Goal: Task Accomplishment & Management: Use online tool/utility

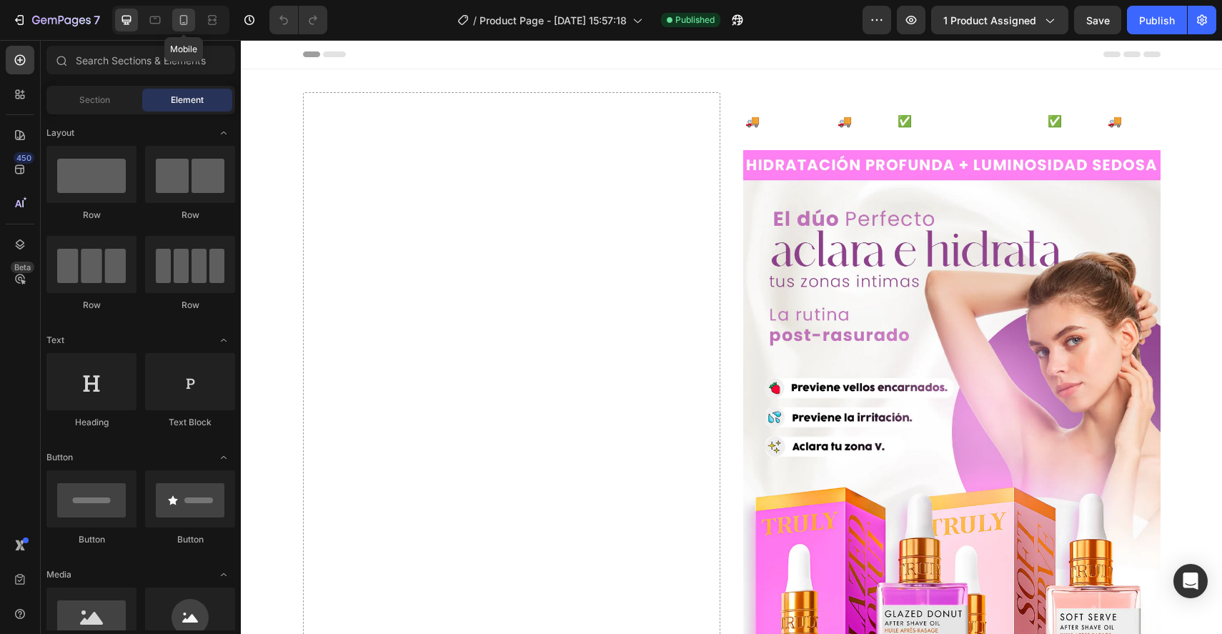
click at [187, 23] on icon at bounding box center [184, 20] width 8 height 10
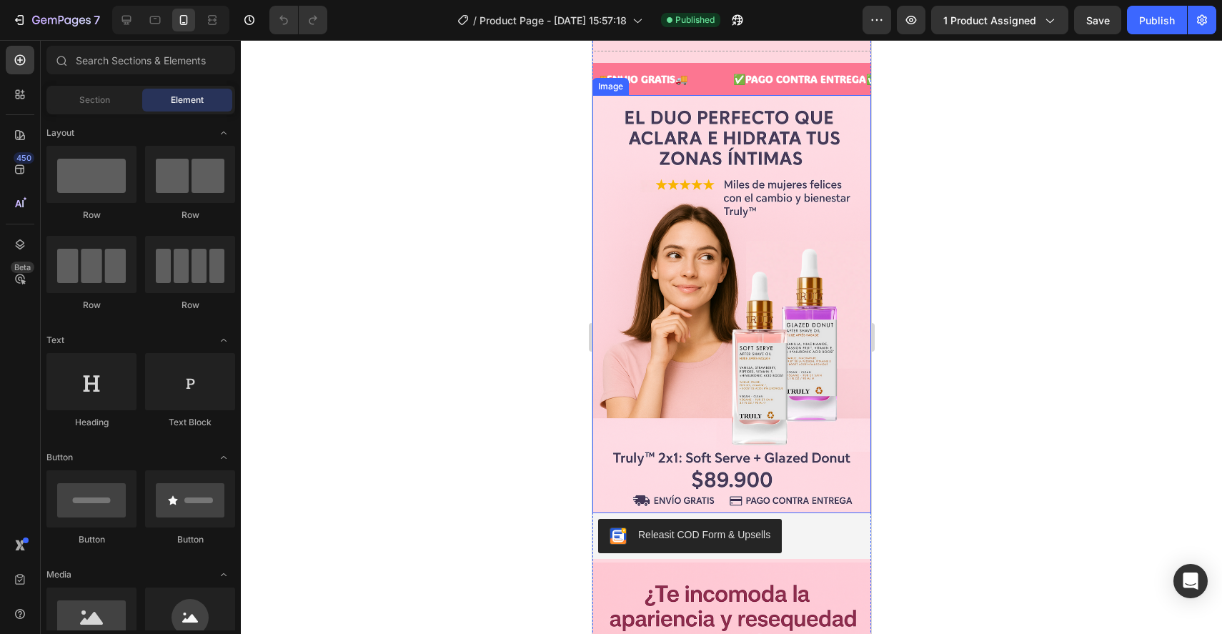
scroll to position [22, 0]
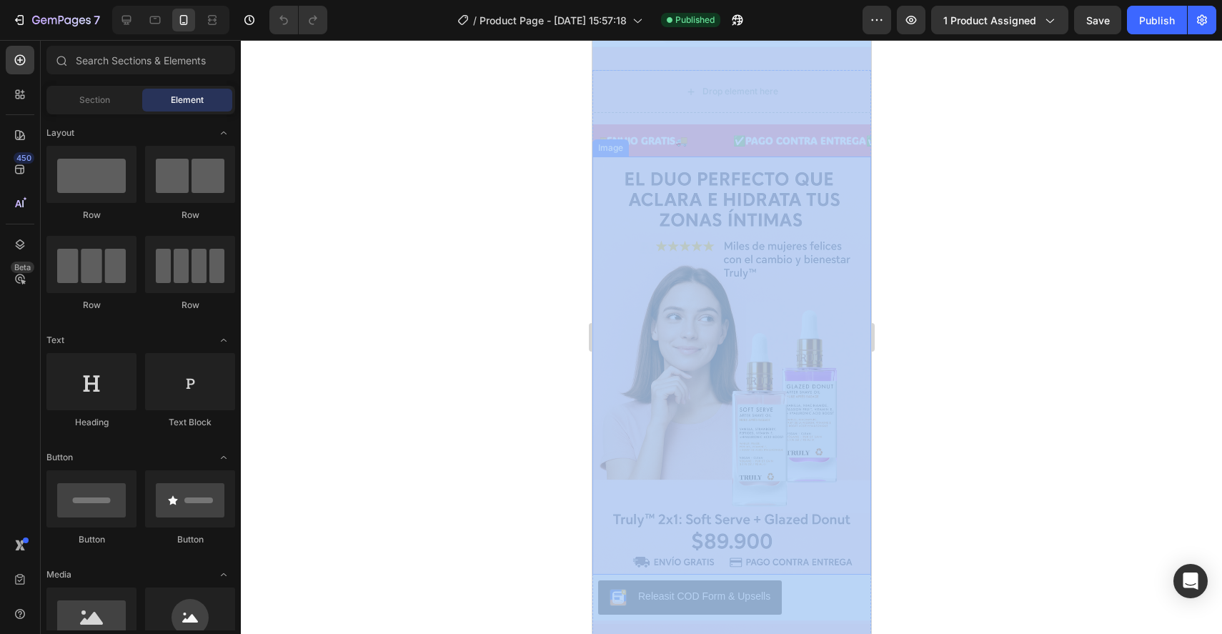
drag, startPoint x: 1116, startPoint y: 212, endPoint x: 704, endPoint y: 381, distance: 444.9
click at [512, 300] on div at bounding box center [731, 337] width 981 height 594
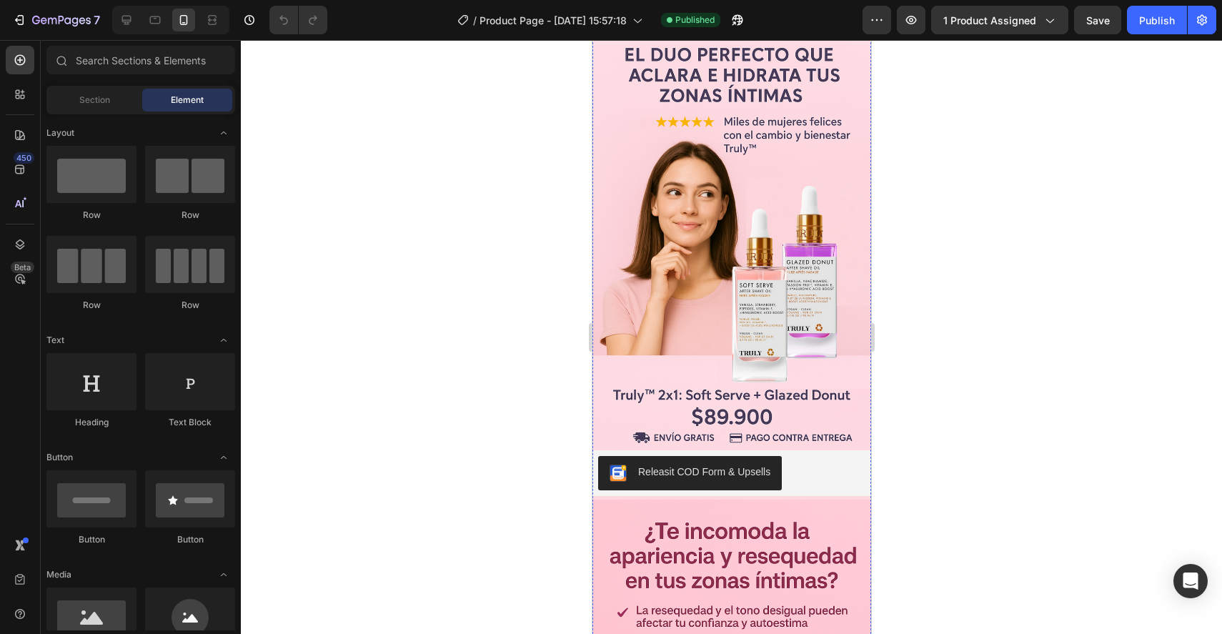
scroll to position [0, 0]
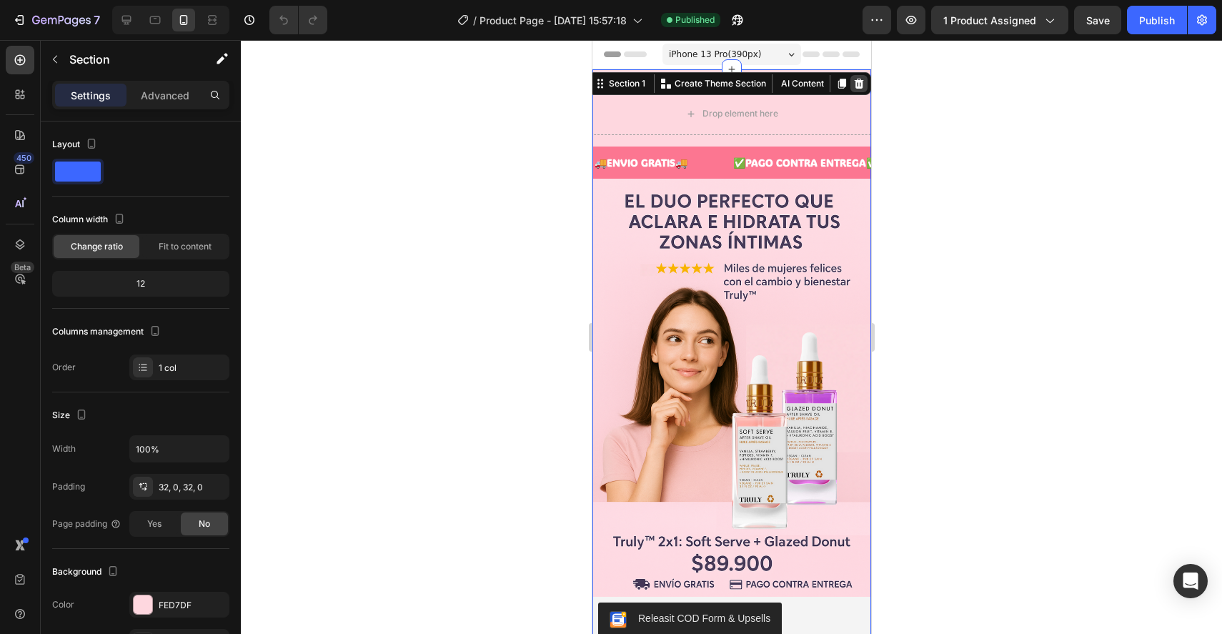
click at [853, 86] on icon at bounding box center [858, 83] width 11 height 11
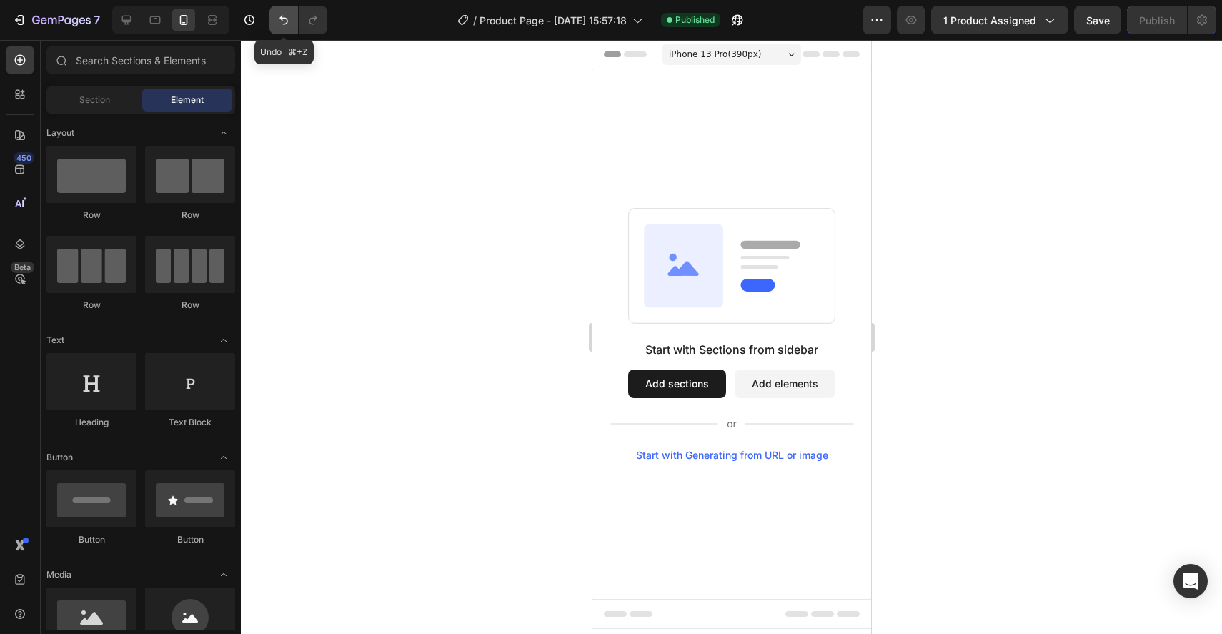
click at [282, 16] on icon "Undo/Redo" at bounding box center [284, 20] width 14 height 14
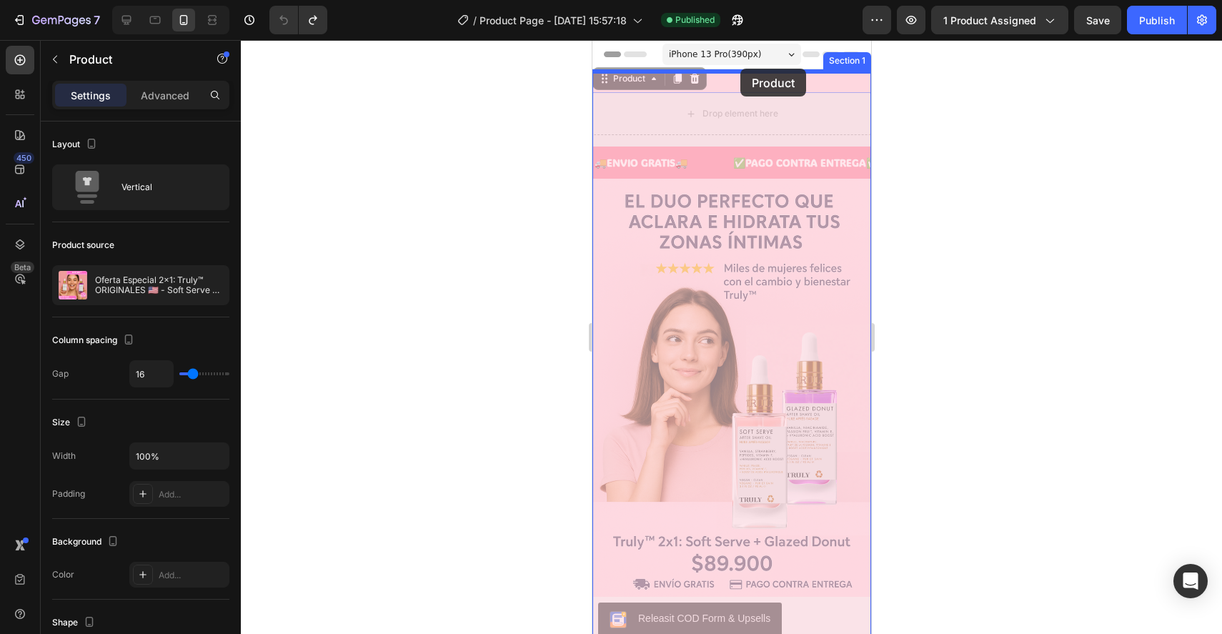
drag, startPoint x: 730, startPoint y: 139, endPoint x: 739, endPoint y: 69, distance: 70.6
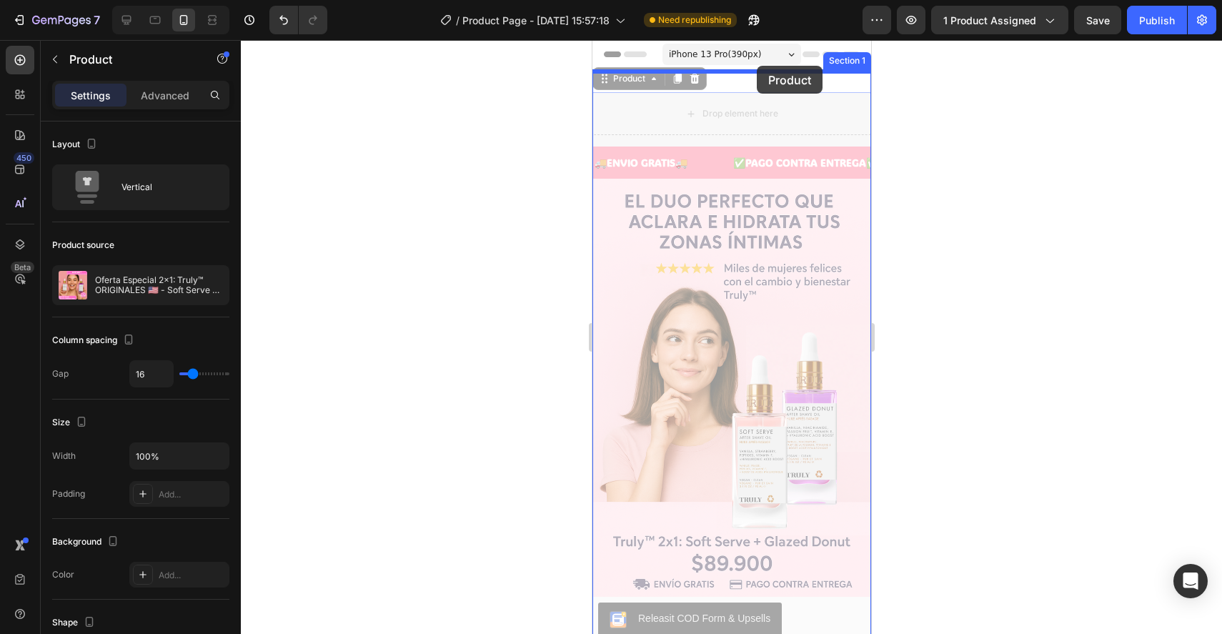
drag, startPoint x: 736, startPoint y: 140, endPoint x: 756, endPoint y: 66, distance: 77.0
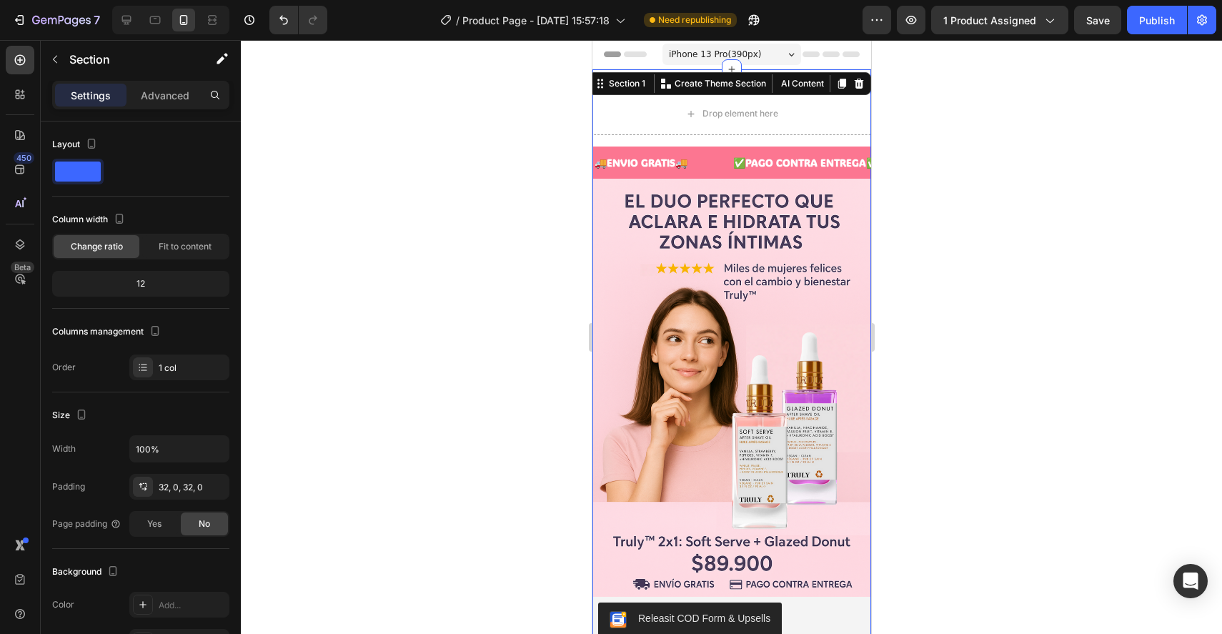
click at [859, 79] on icon at bounding box center [858, 84] width 9 height 10
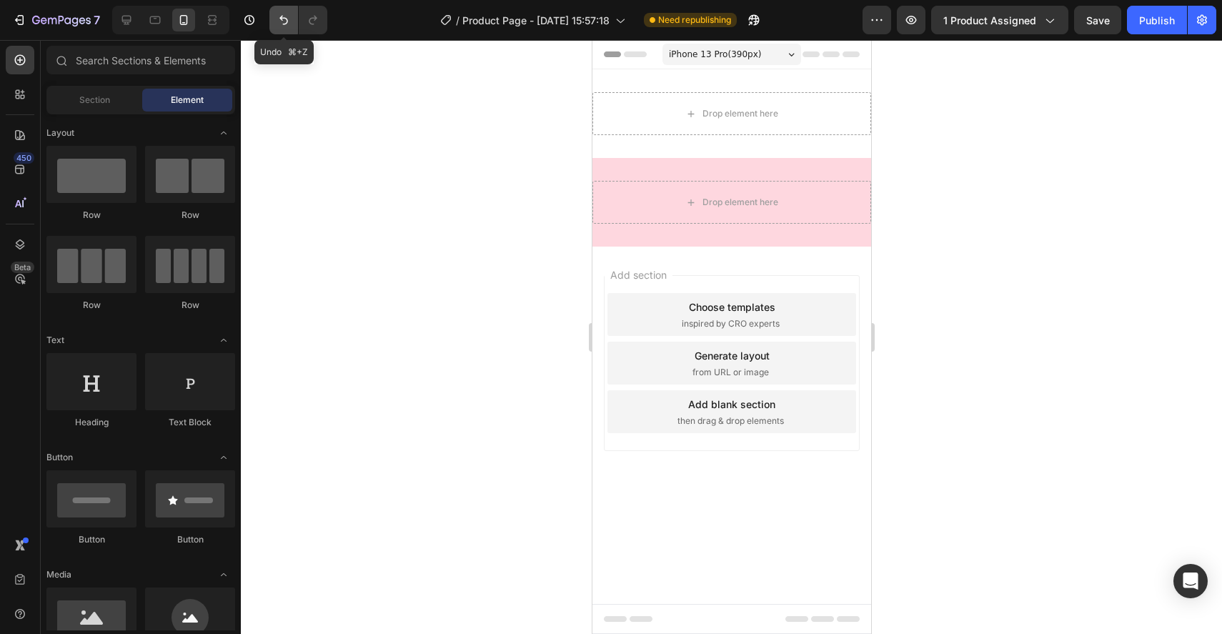
click at [289, 19] on icon "Undo/Redo" at bounding box center [284, 20] width 14 height 14
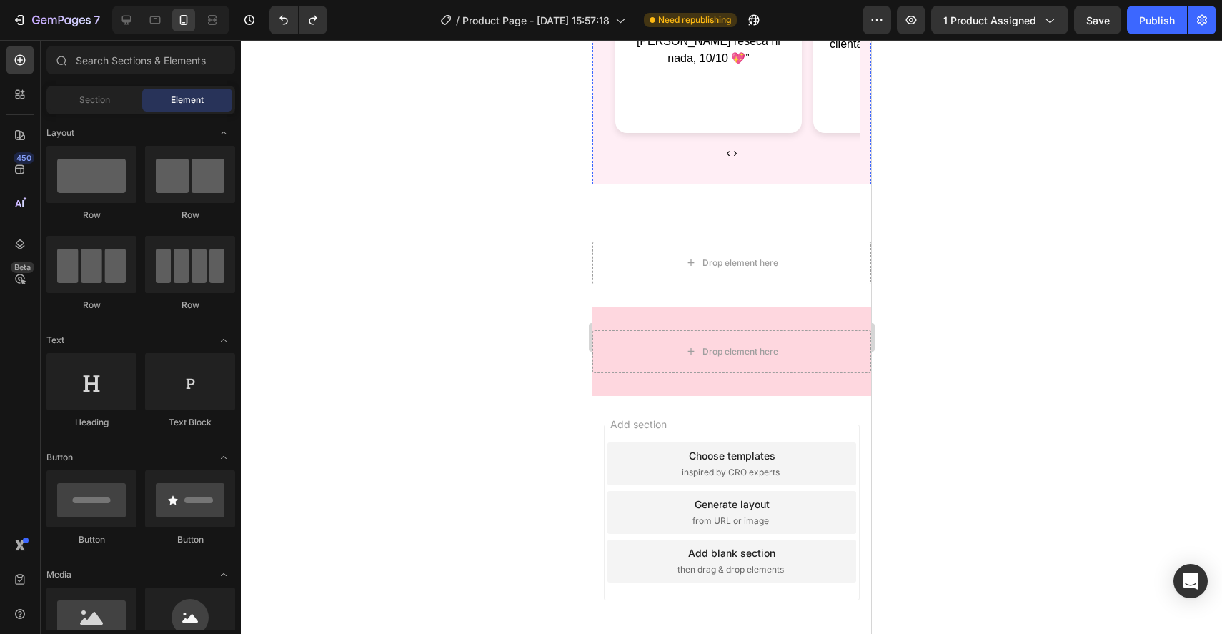
scroll to position [4882, 0]
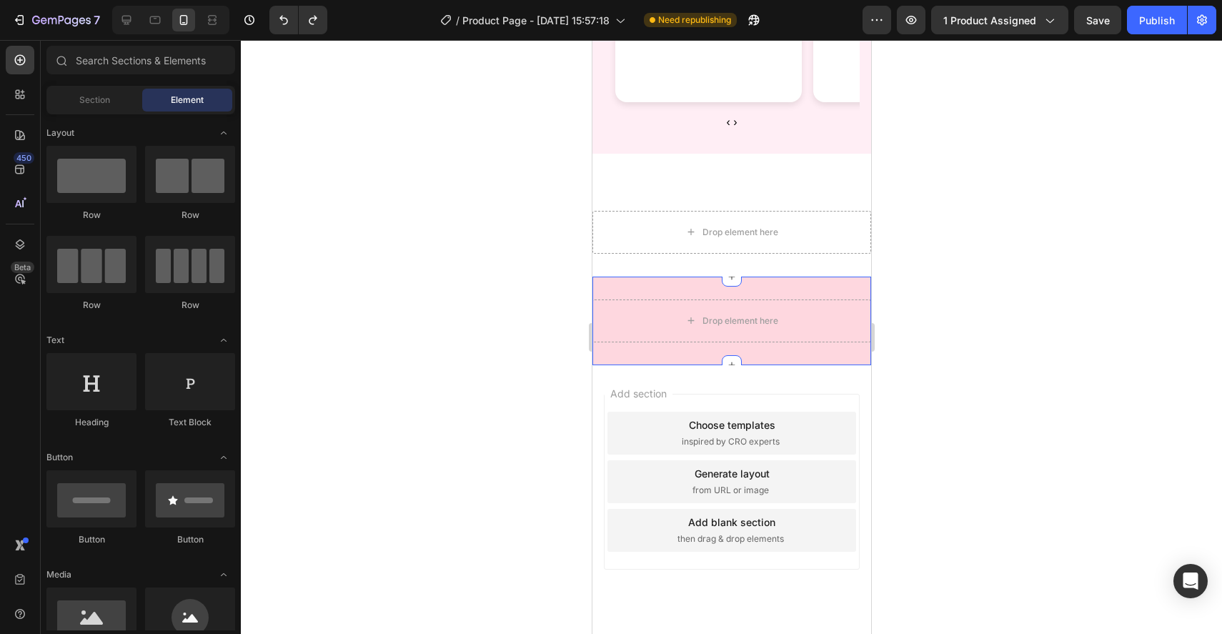
click at [698, 277] on div "Drop element here Row Section 3 You can create reusable sections Create Theme S…" at bounding box center [731, 321] width 279 height 89
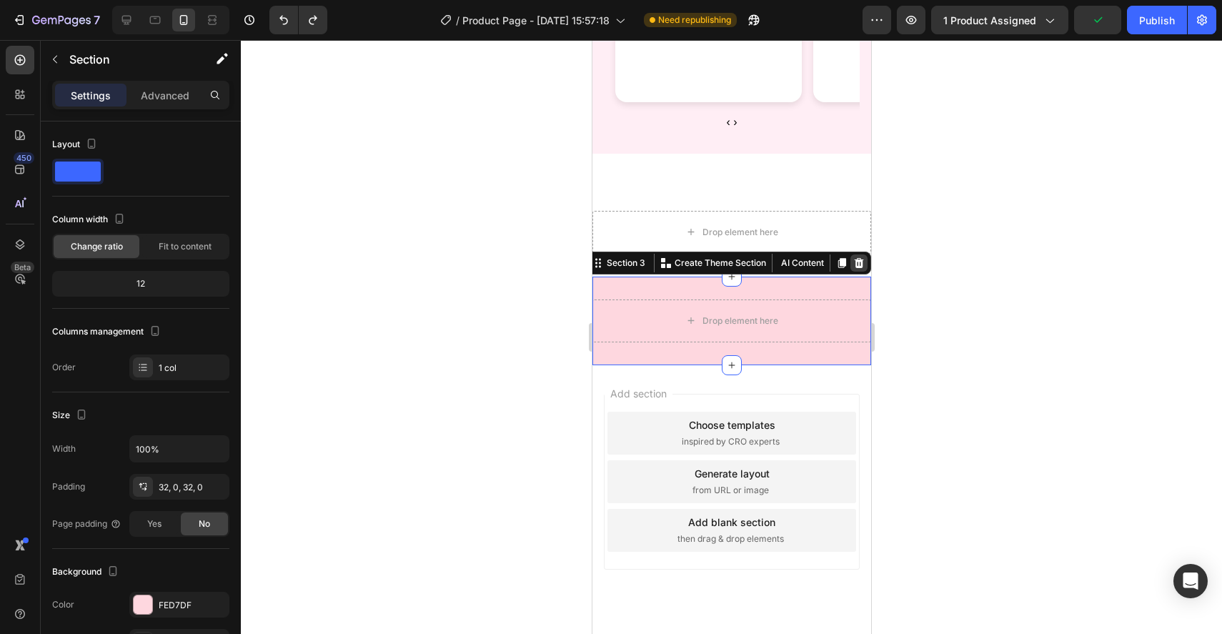
click at [863, 257] on icon at bounding box center [858, 262] width 11 height 11
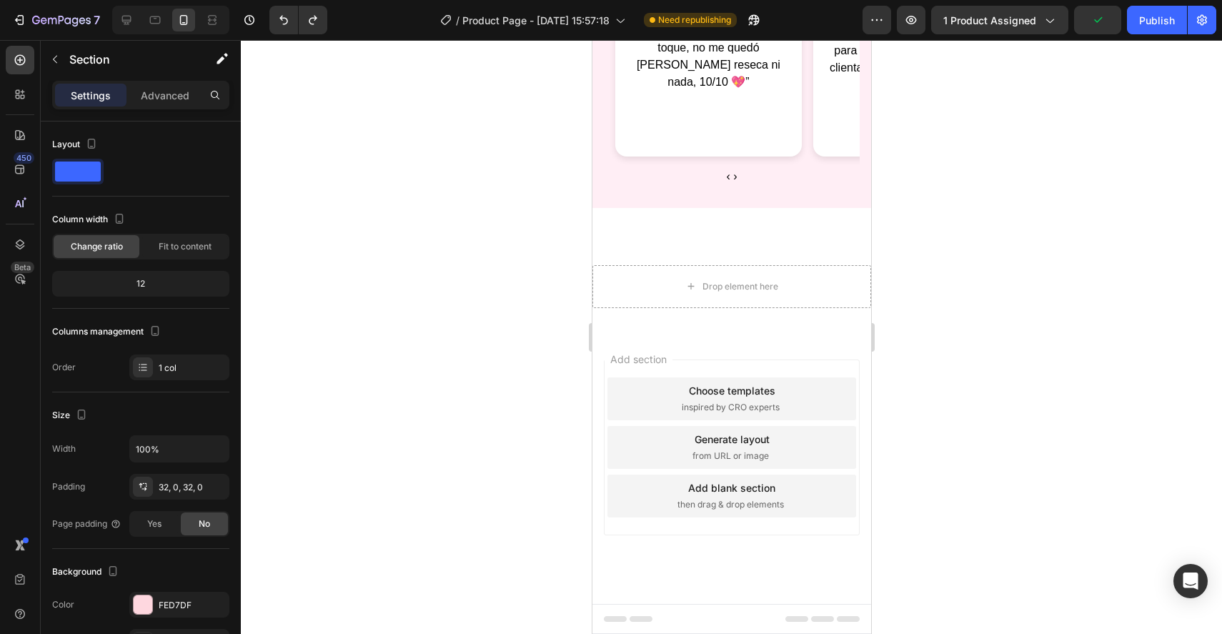
scroll to position [4794, 0]
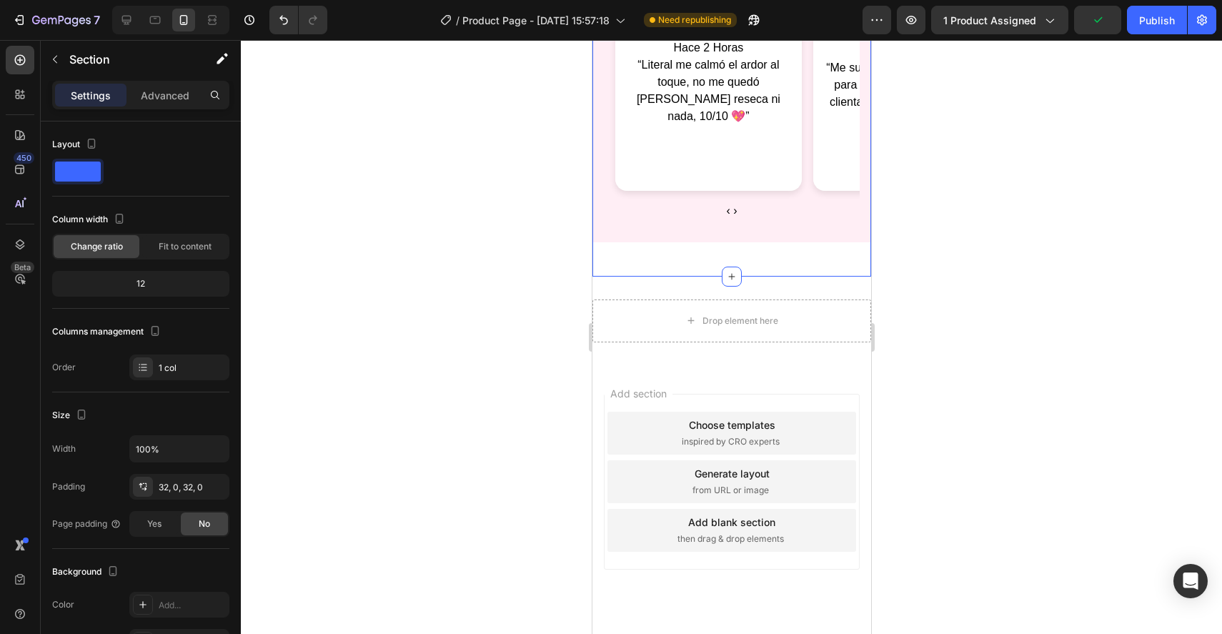
click at [786, 277] on div "Drop element here Section 2" at bounding box center [731, 321] width 279 height 89
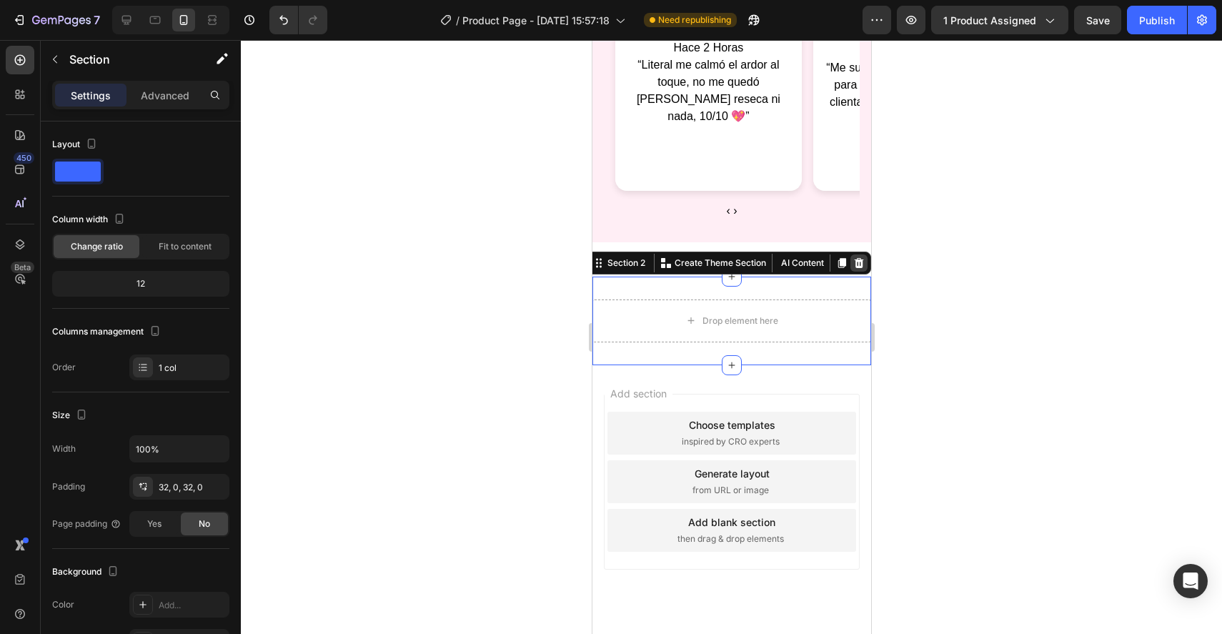
click at [861, 258] on icon at bounding box center [858, 263] width 9 height 10
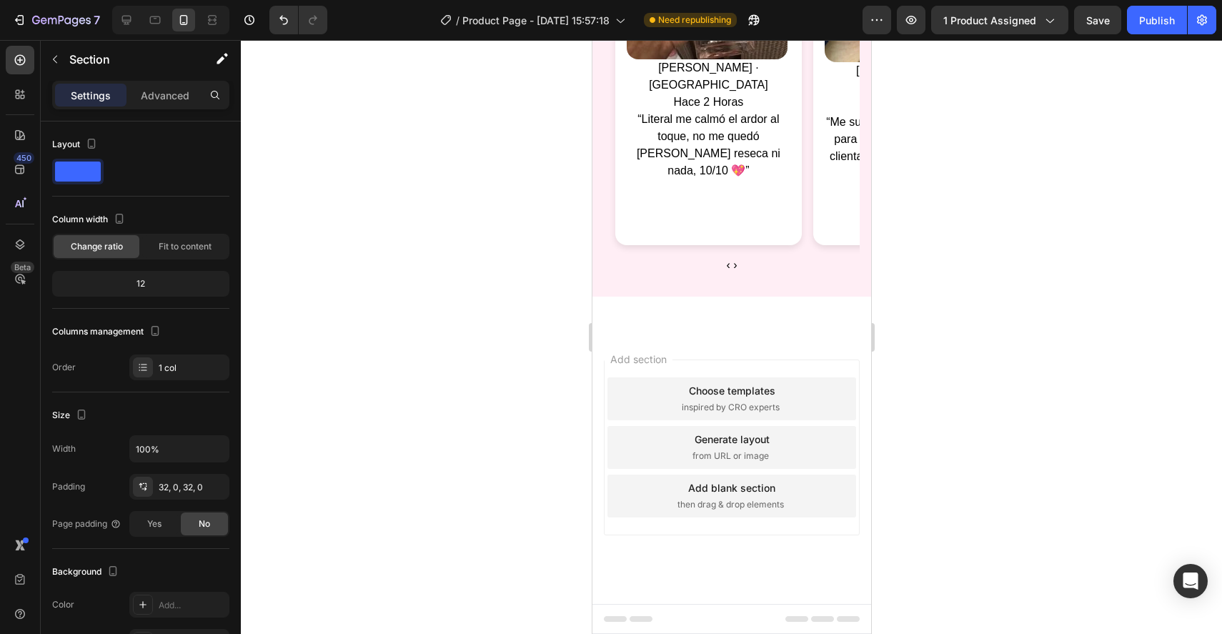
scroll to position [4705, 0]
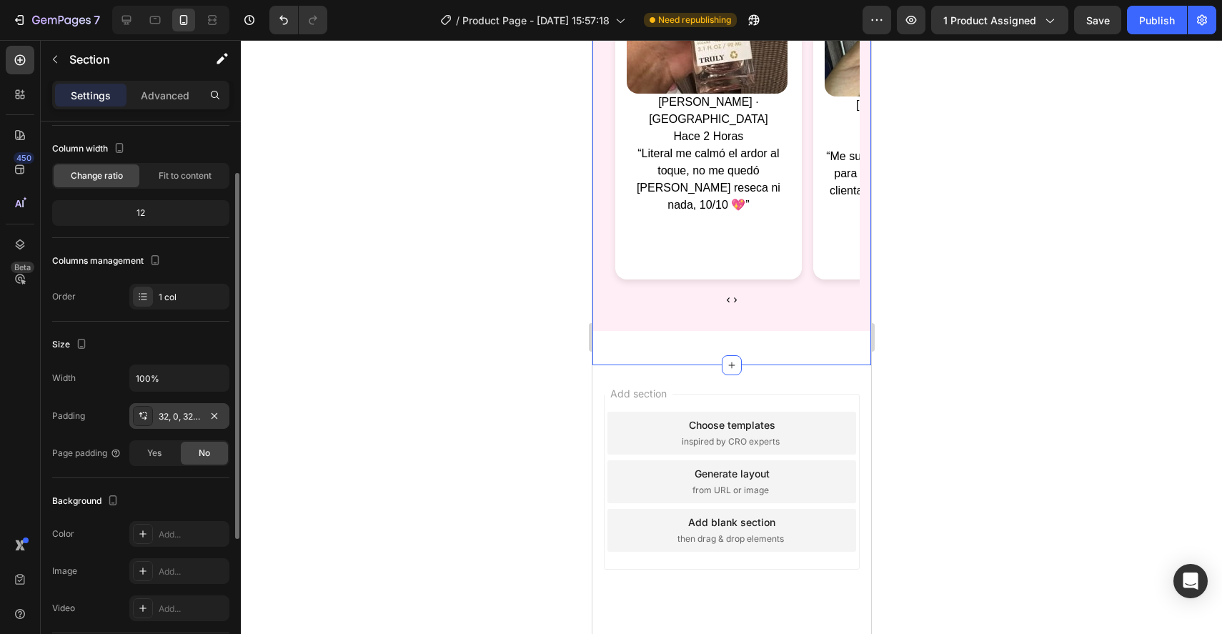
scroll to position [74, 0]
click at [194, 409] on div "32, 0, 32, 0" at bounding box center [179, 413] width 41 height 13
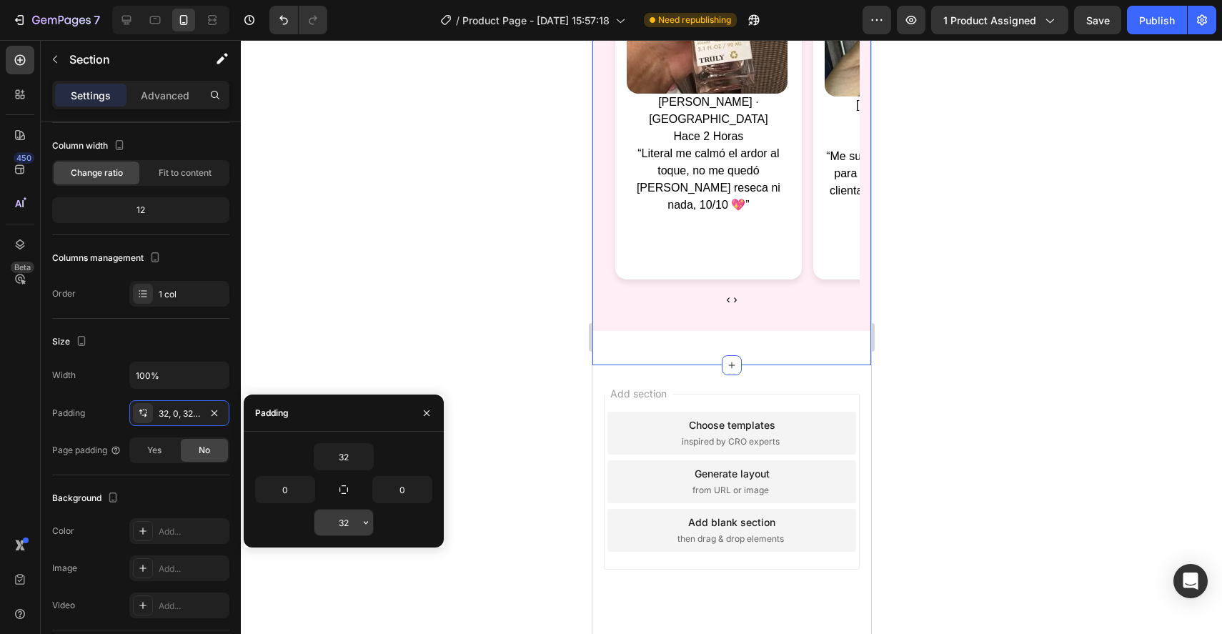
click at [335, 520] on input "32" at bounding box center [343, 523] width 59 height 26
type input "0"
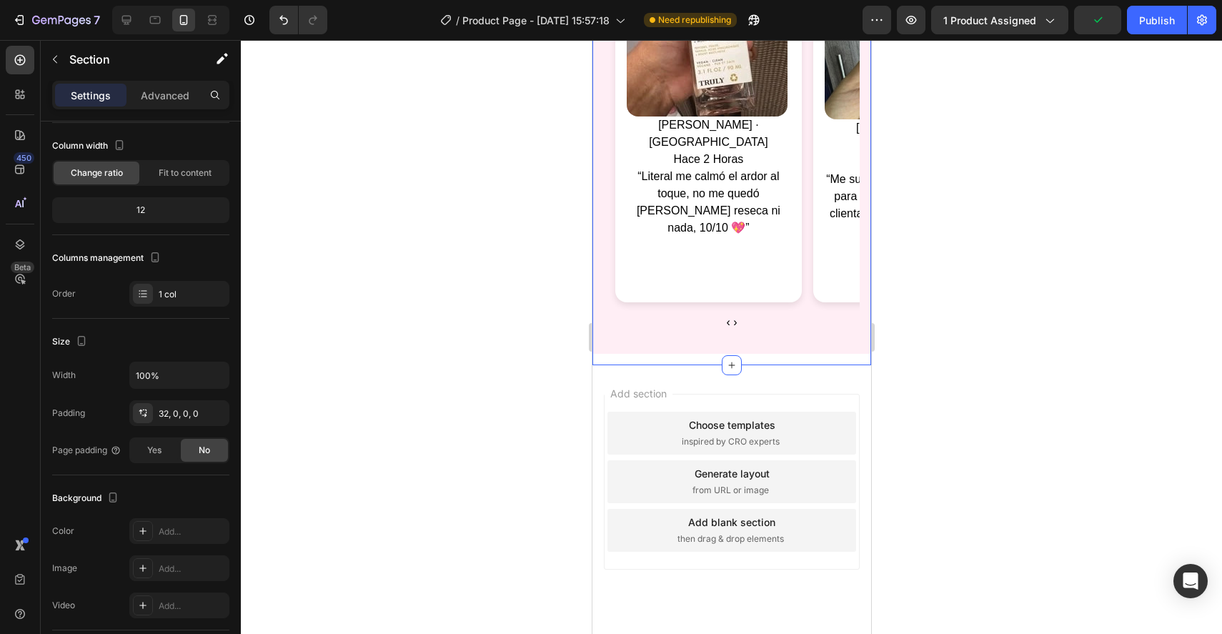
click at [375, 333] on div at bounding box center [731, 337] width 981 height 594
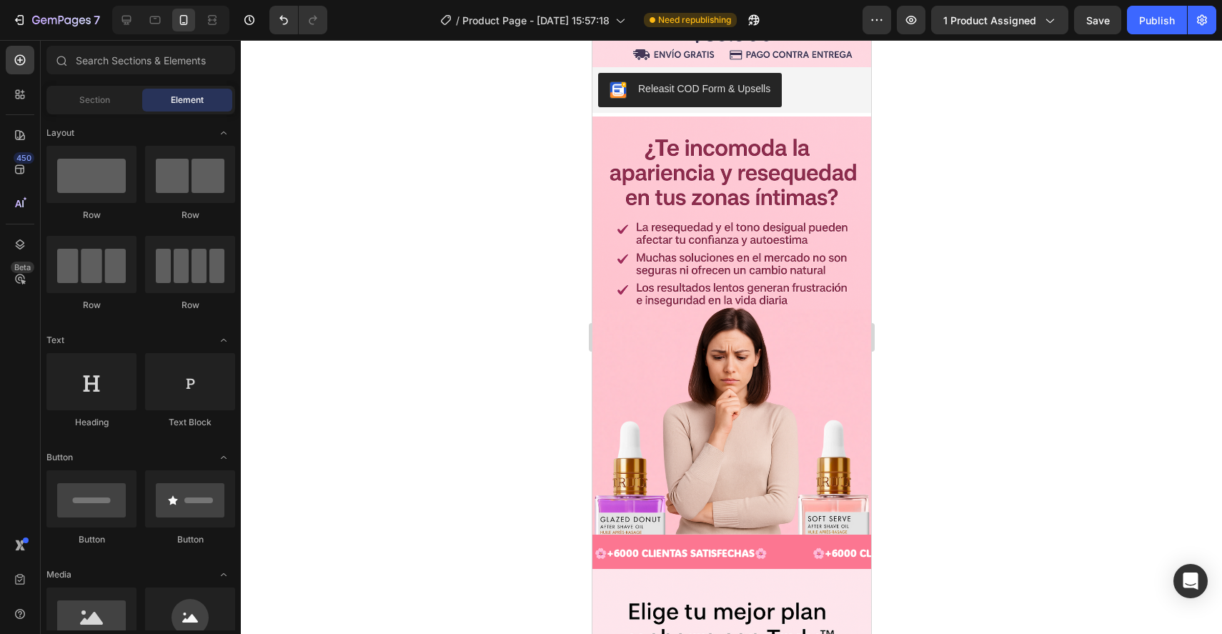
scroll to position [0, 0]
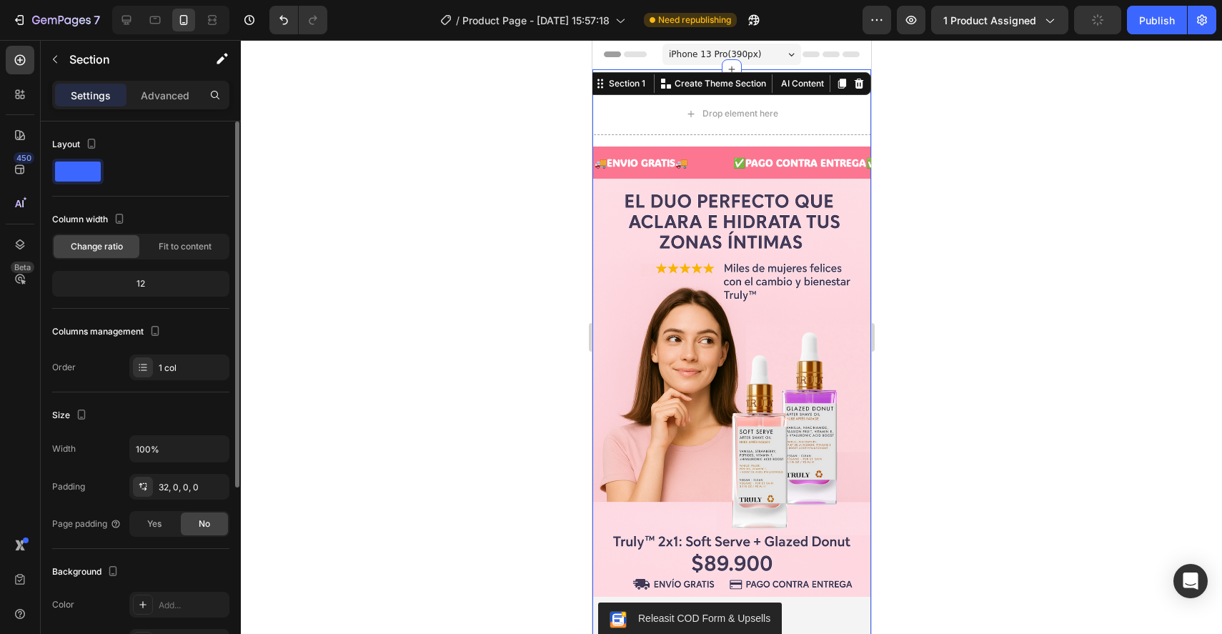
click at [170, 472] on div "Width 100% Padding 32, 0, 0, 0 Page padding Yes No" at bounding box center [140, 485] width 177 height 101
click at [169, 487] on div "32, 0, 0, 0" at bounding box center [179, 487] width 41 height 13
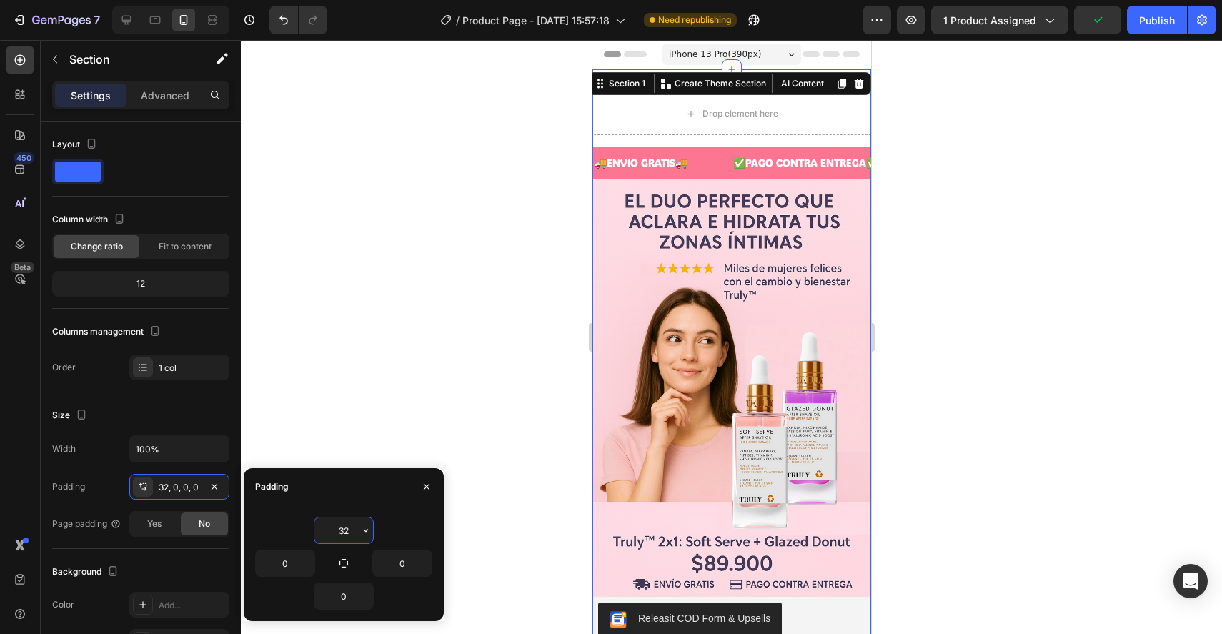
click at [347, 523] on input "32" at bounding box center [343, 530] width 59 height 26
type input "0"
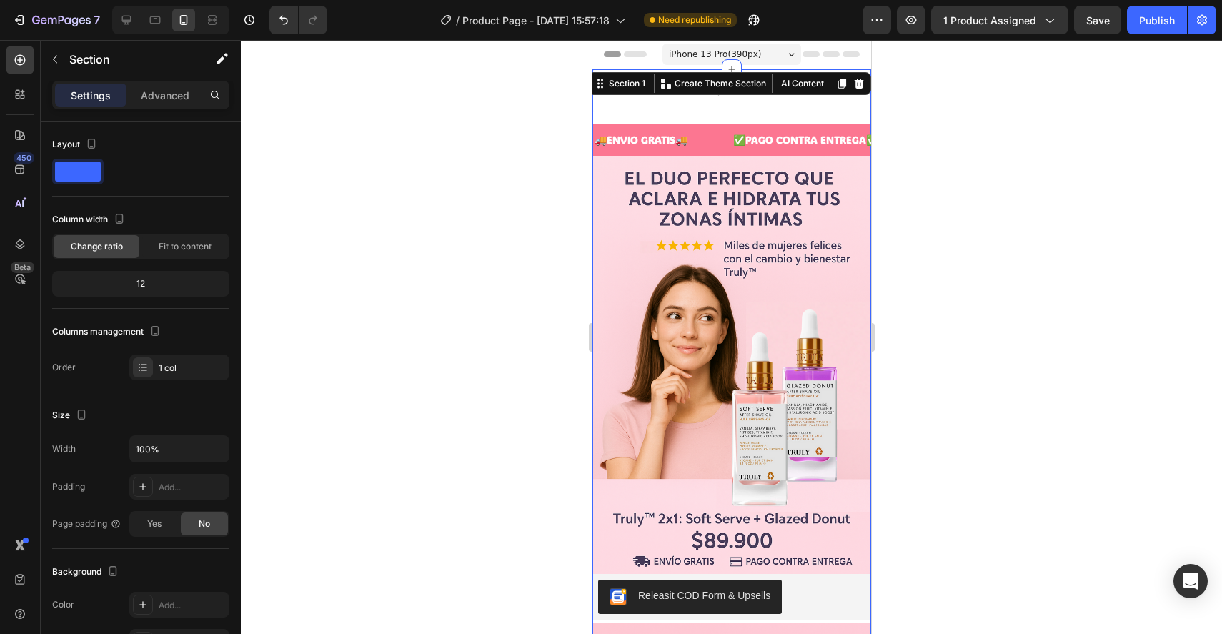
click at [400, 349] on div at bounding box center [731, 337] width 981 height 594
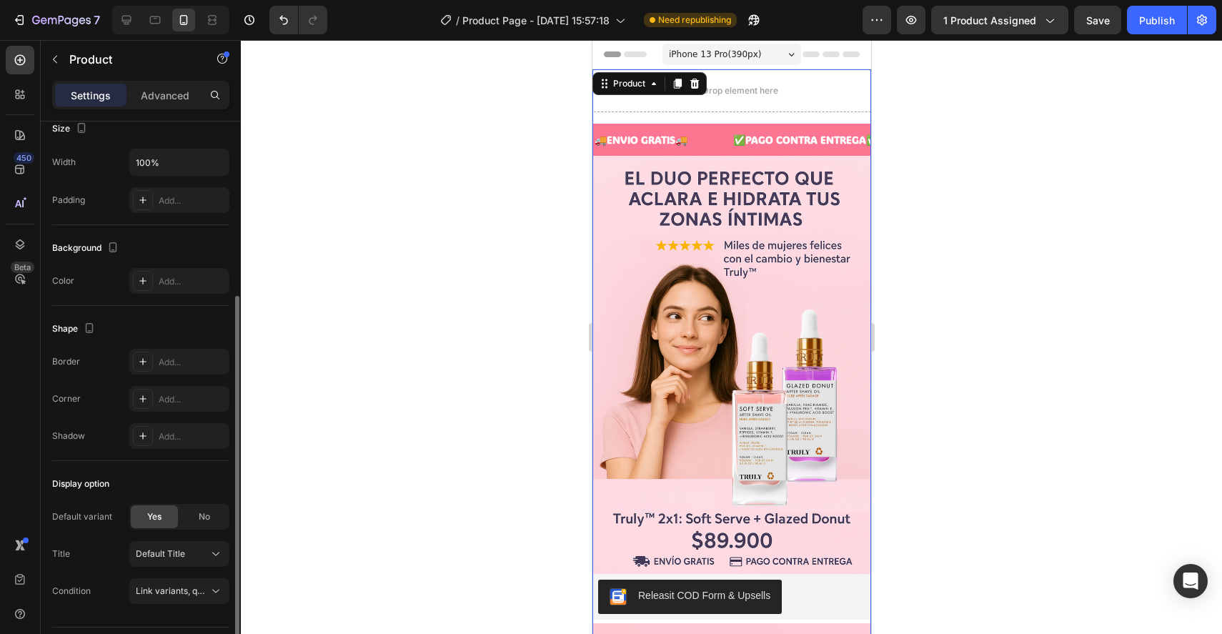
scroll to position [332, 0]
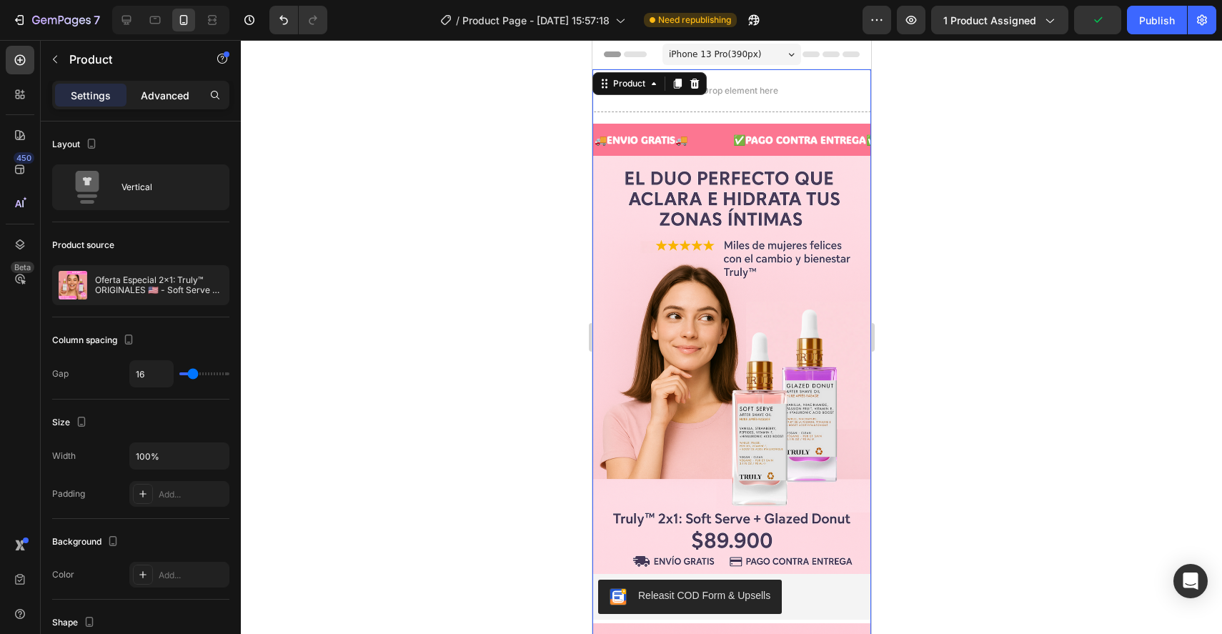
click at [173, 96] on p "Advanced" at bounding box center [165, 95] width 49 height 15
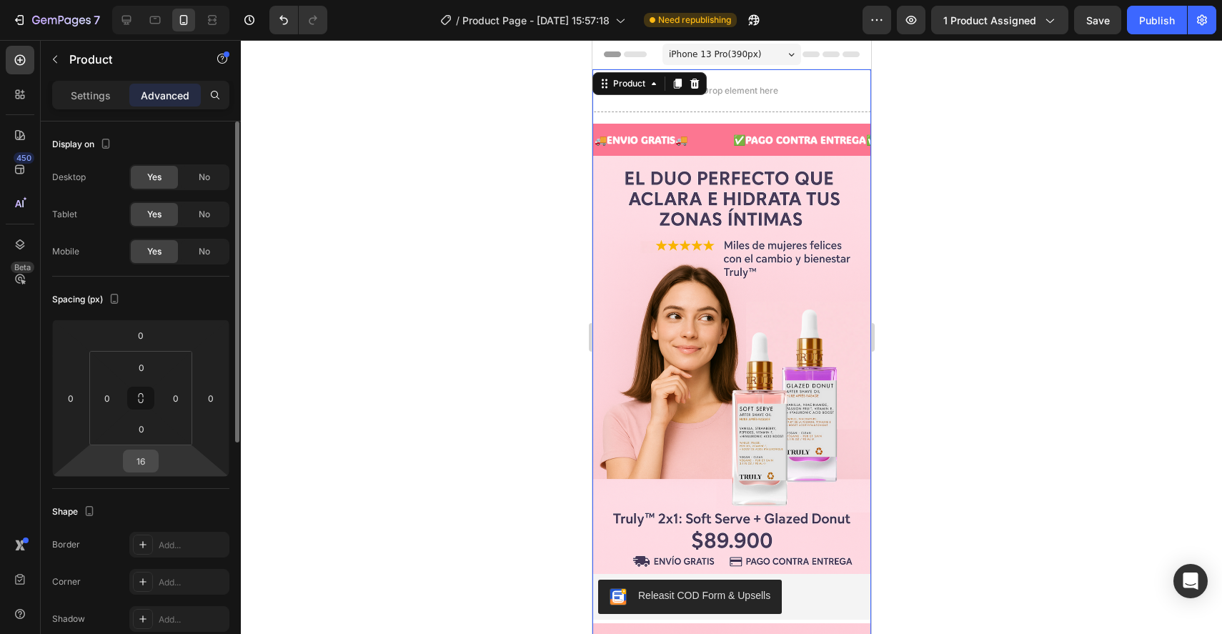
click at [143, 465] on input "16" at bounding box center [141, 460] width 29 height 21
type input "0"
click at [82, 97] on p "Settings" at bounding box center [91, 95] width 40 height 15
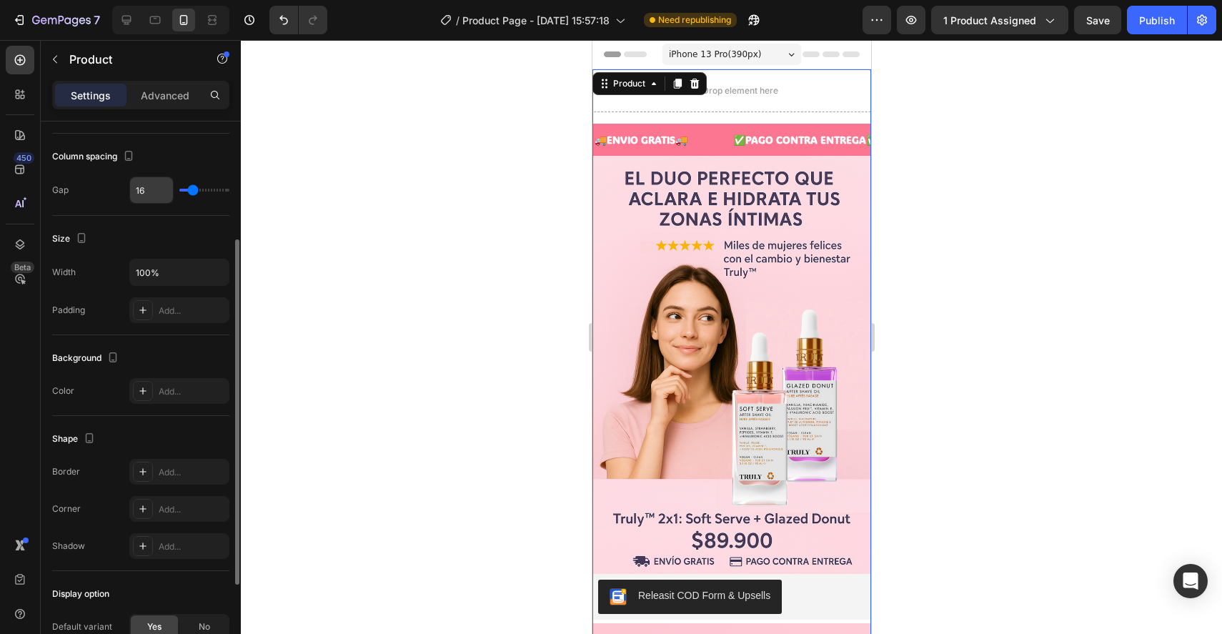
scroll to position [186, 0]
click at [160, 390] on div "Add..." at bounding box center [192, 389] width 67 height 13
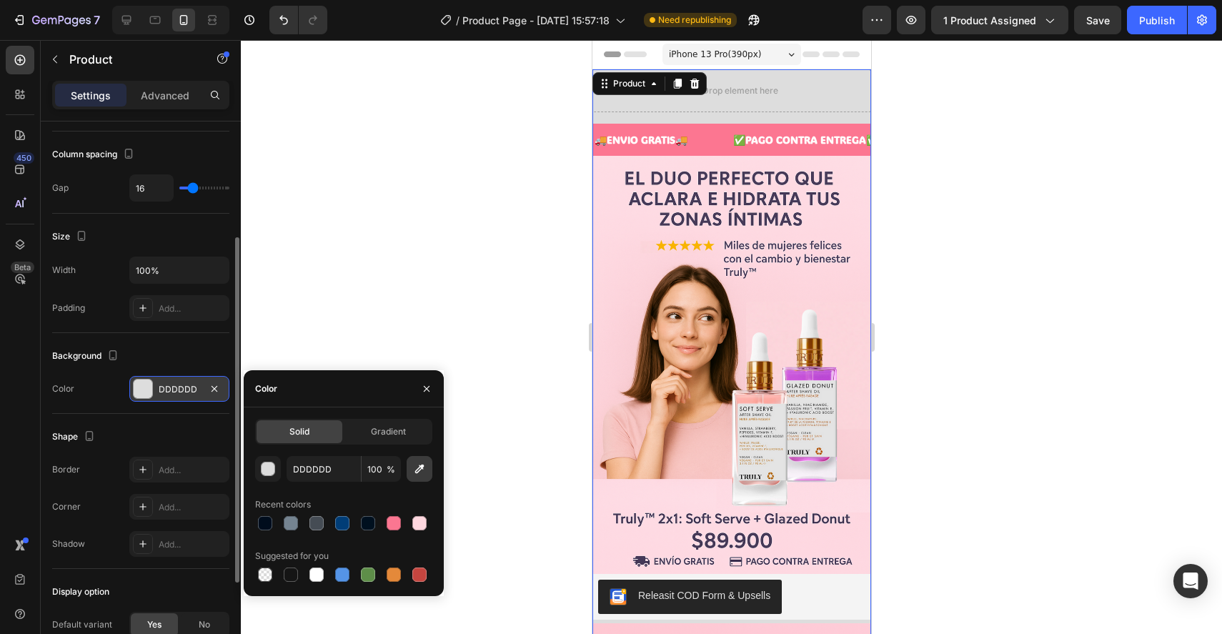
click at [427, 473] on button "button" at bounding box center [420, 469] width 26 height 26
type input "FED6DF"
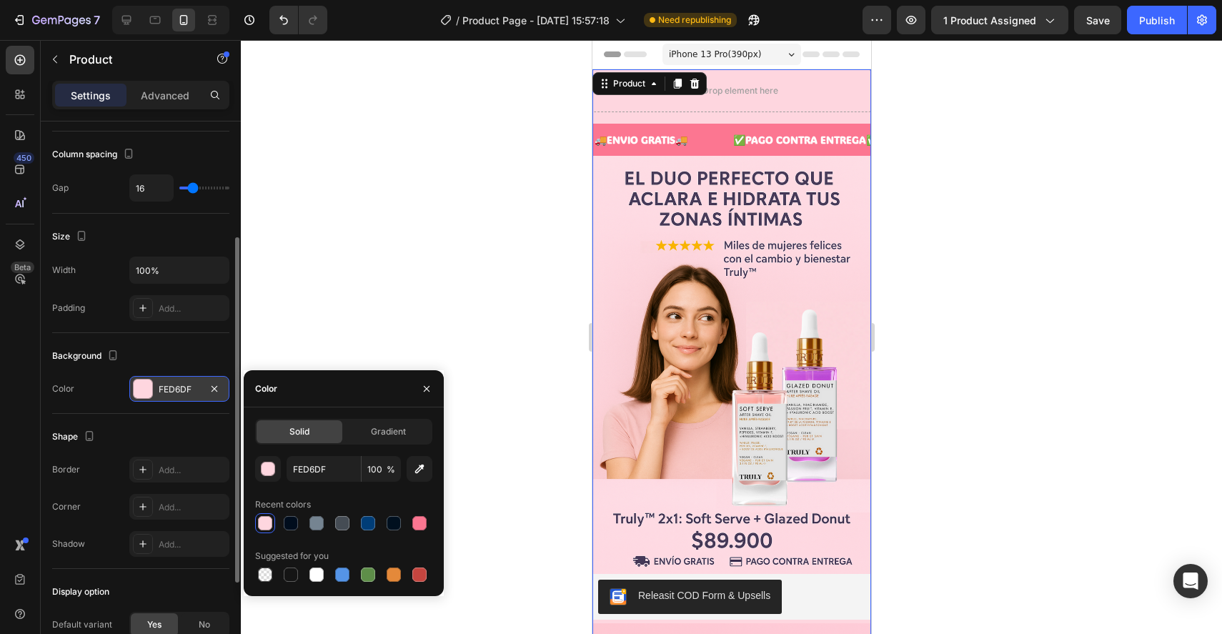
click at [458, 276] on div at bounding box center [731, 337] width 981 height 594
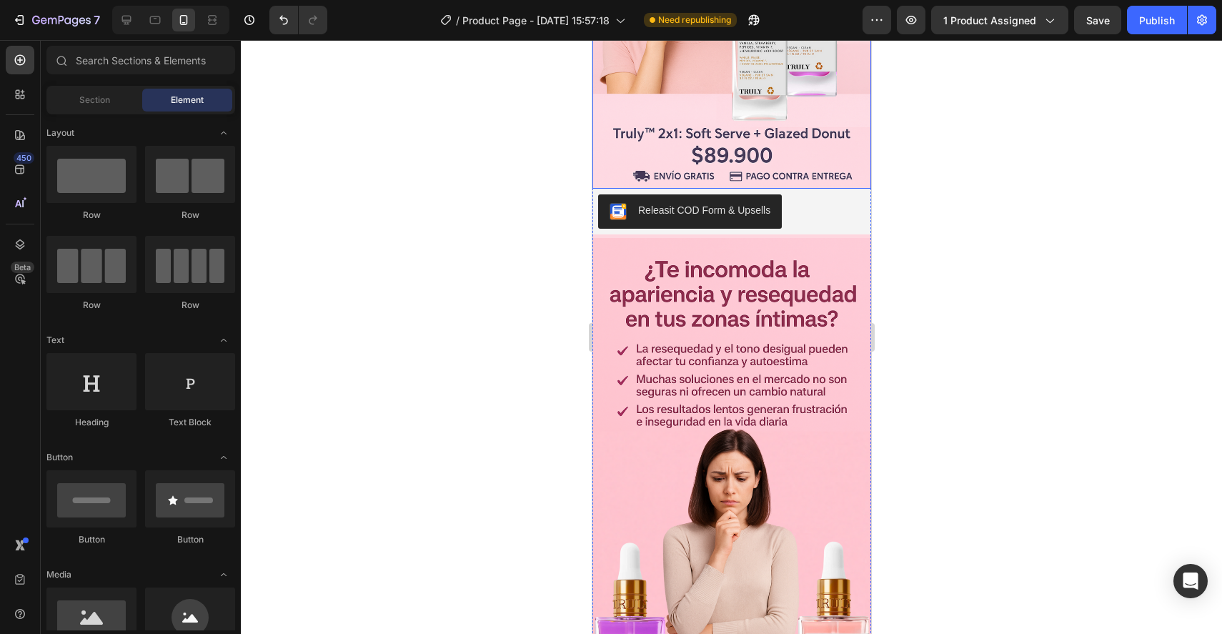
scroll to position [374, 0]
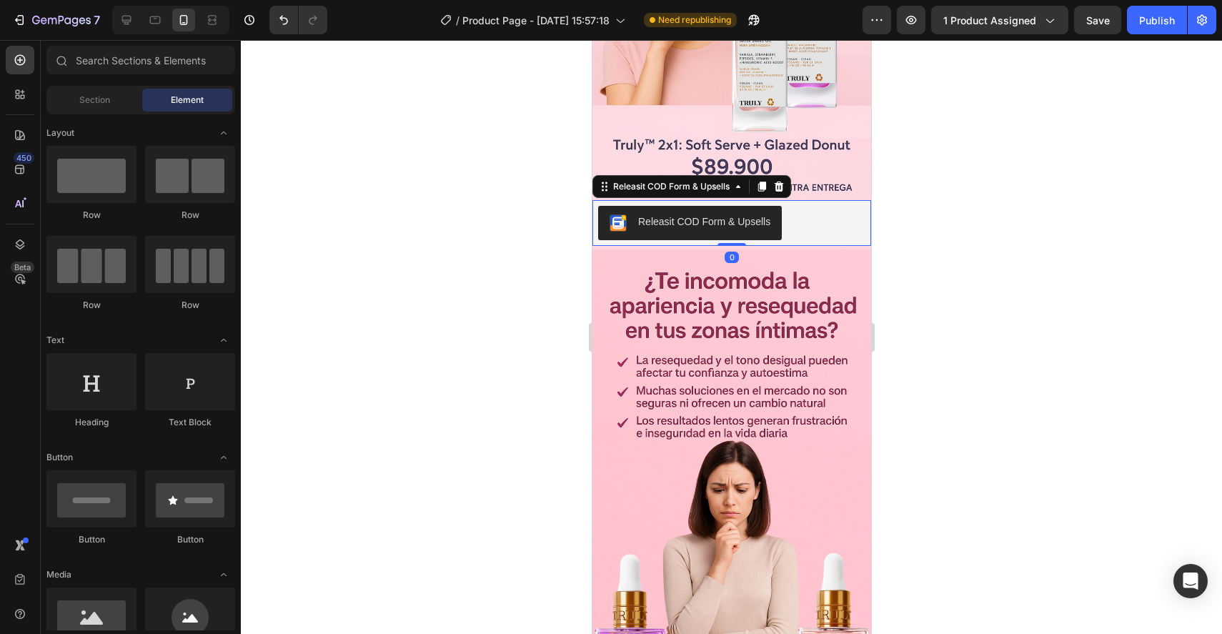
click at [822, 224] on div "Releasit COD Form & Upsells" at bounding box center [730, 223] width 267 height 34
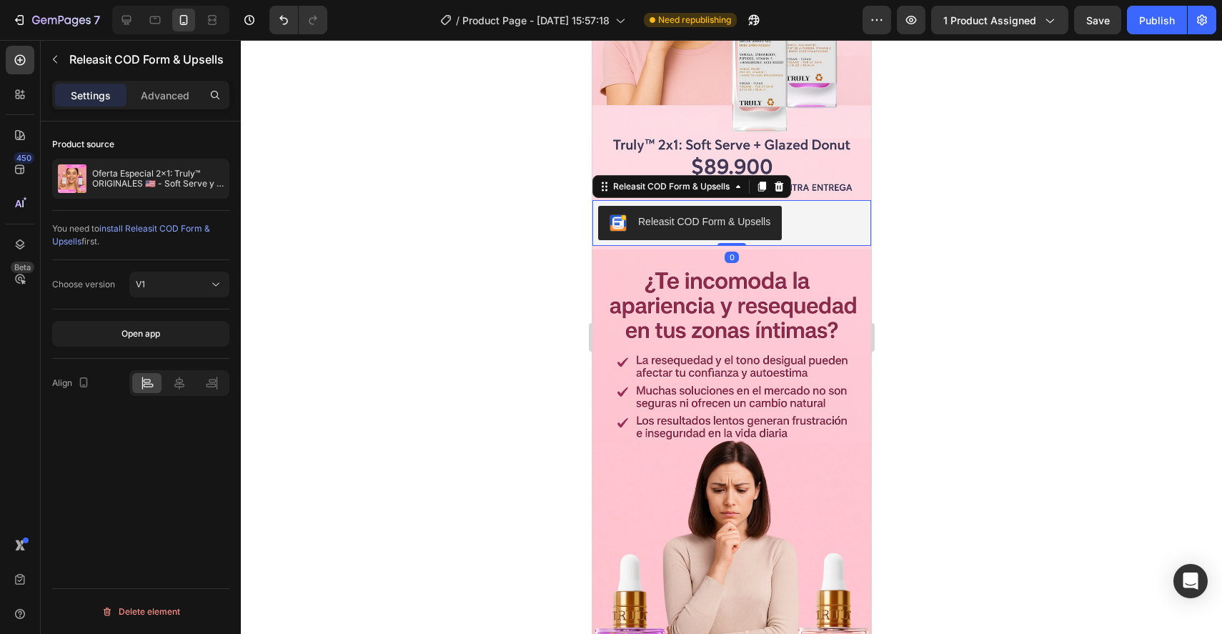
click at [500, 267] on div at bounding box center [731, 337] width 981 height 594
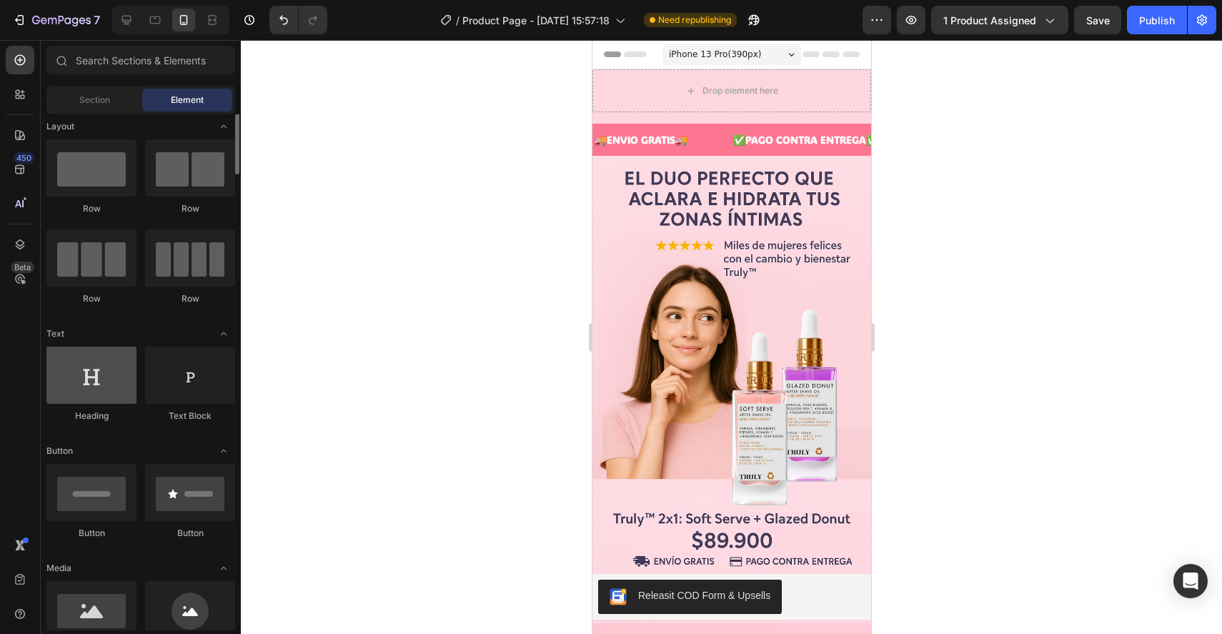
scroll to position [5, 0]
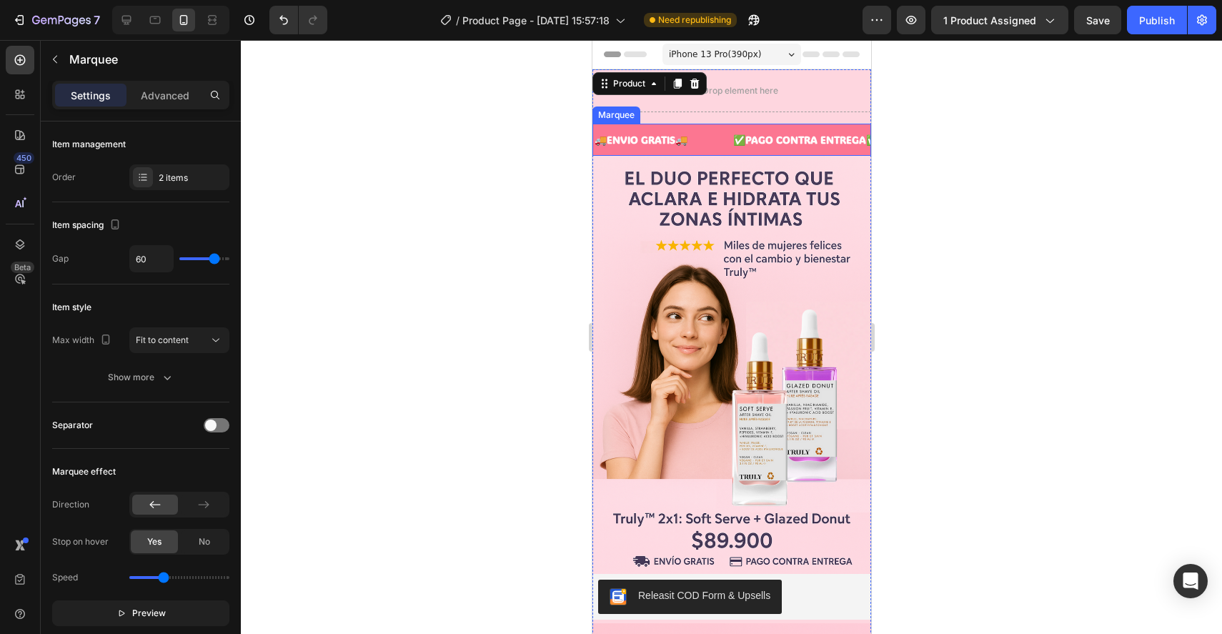
click at [697, 129] on div "🚚ENVIO GRATIS🚚 Text Block" at bounding box center [661, 140] width 139 height 32
click at [170, 90] on p "Advanced" at bounding box center [165, 95] width 49 height 15
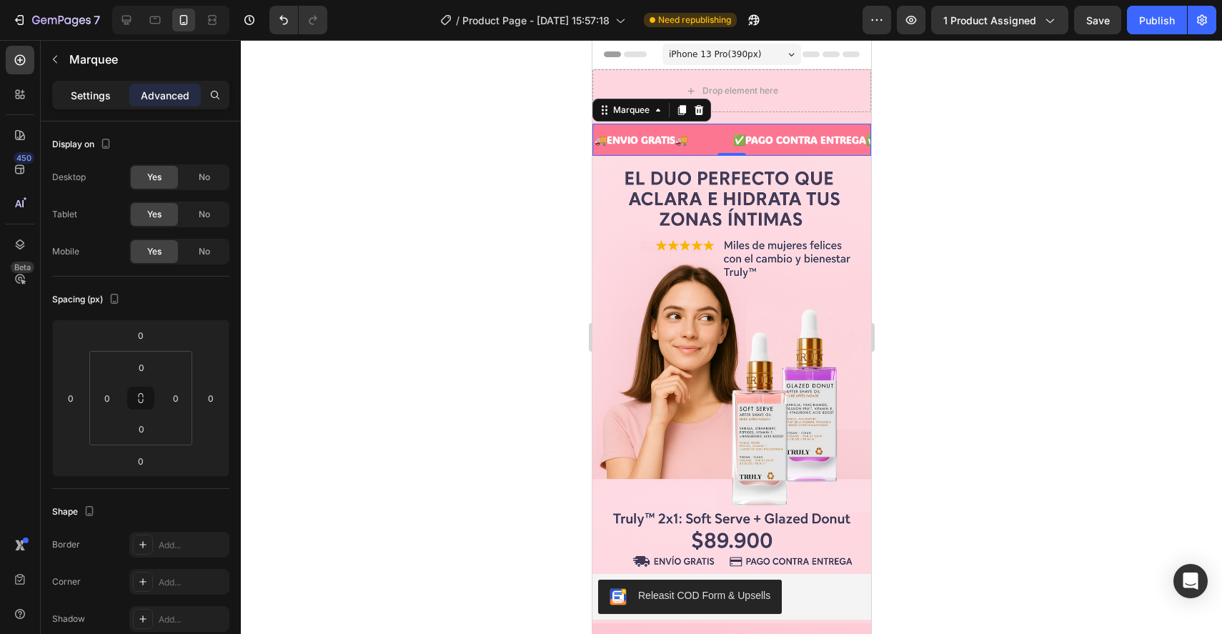
click at [97, 90] on p "Settings" at bounding box center [91, 95] width 40 height 15
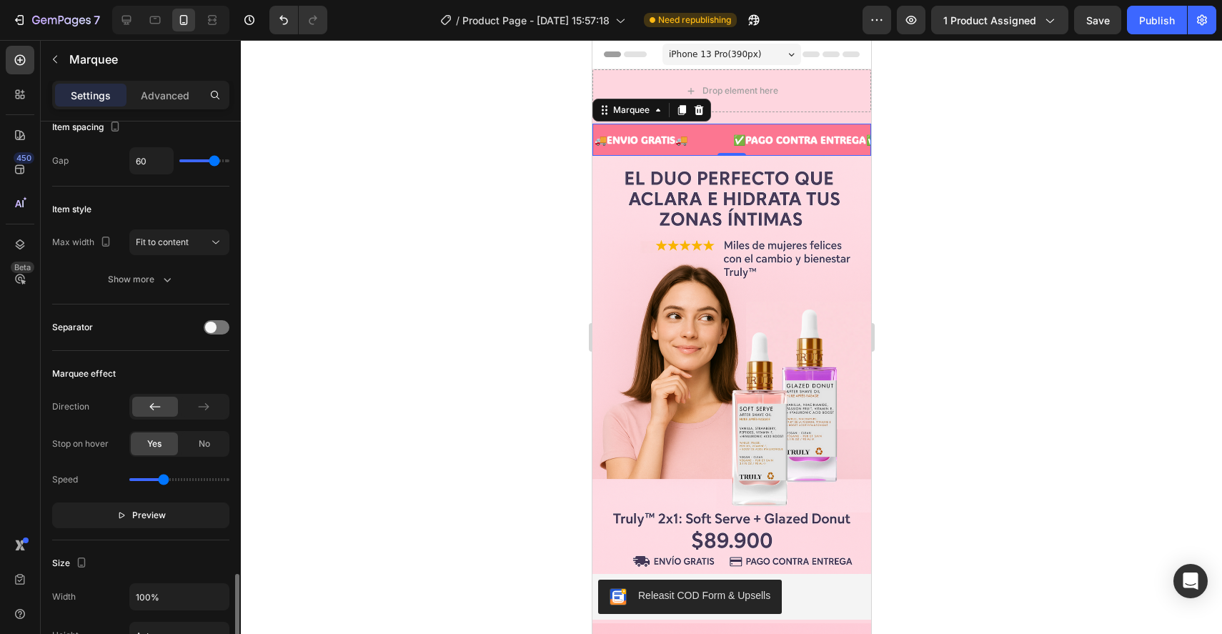
scroll to position [0, 0]
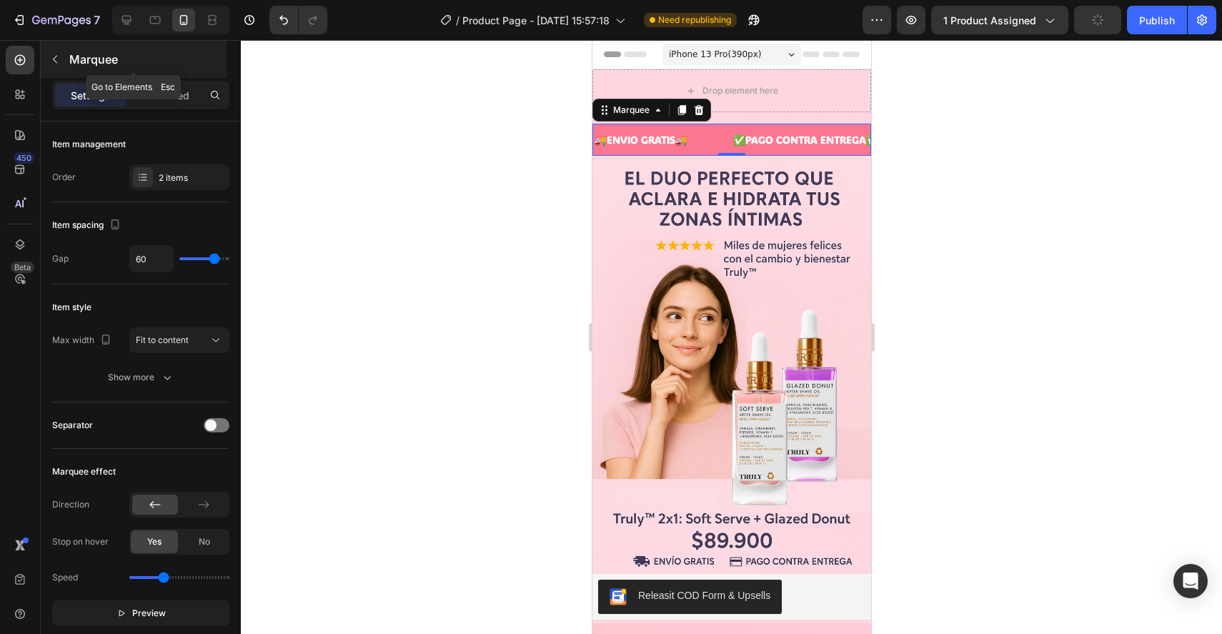
click at [57, 51] on button "button" at bounding box center [55, 59] width 23 height 23
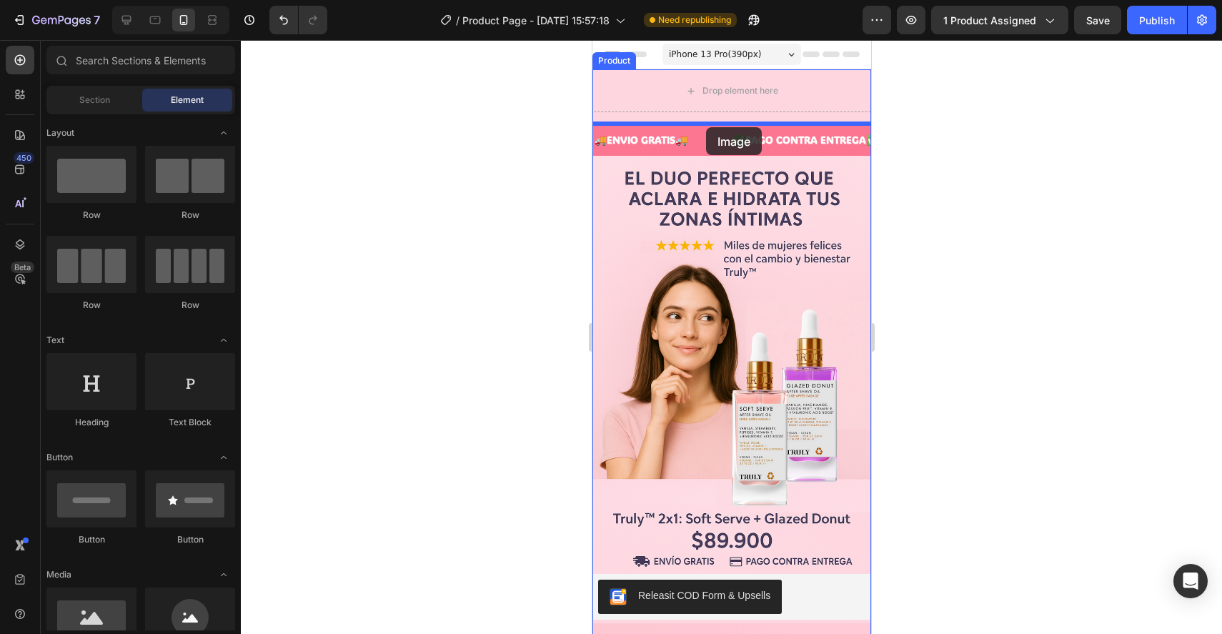
drag, startPoint x: 690, startPoint y: 640, endPoint x: 705, endPoint y: 127, distance: 513.4
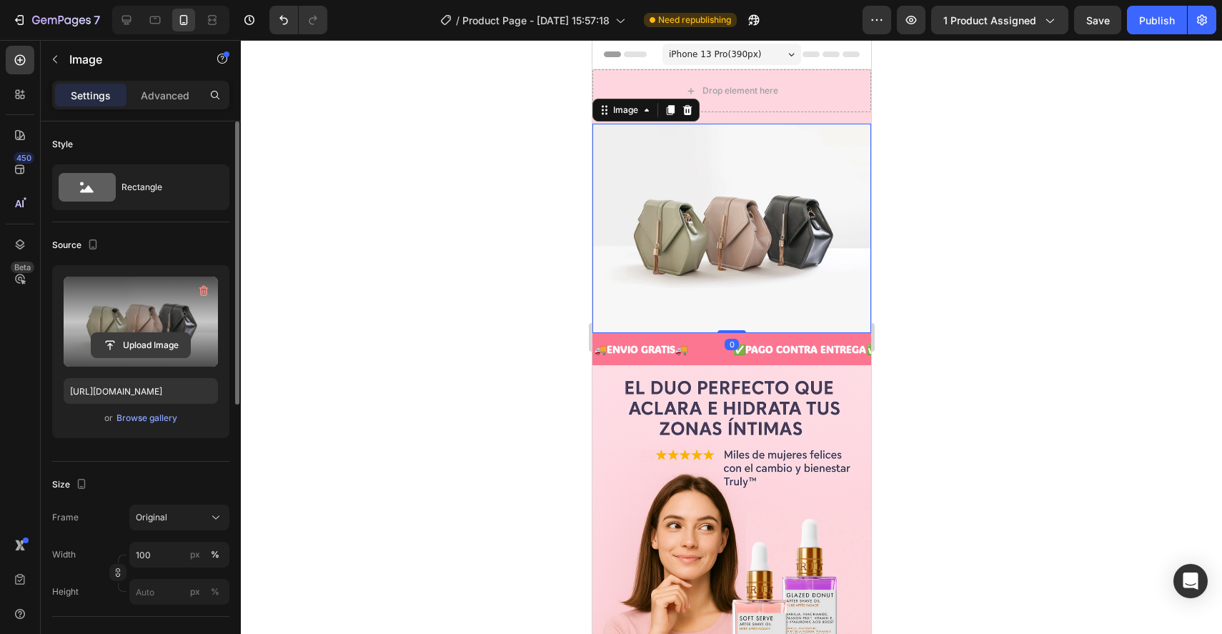
click at [144, 347] on input "file" at bounding box center [140, 345] width 99 height 24
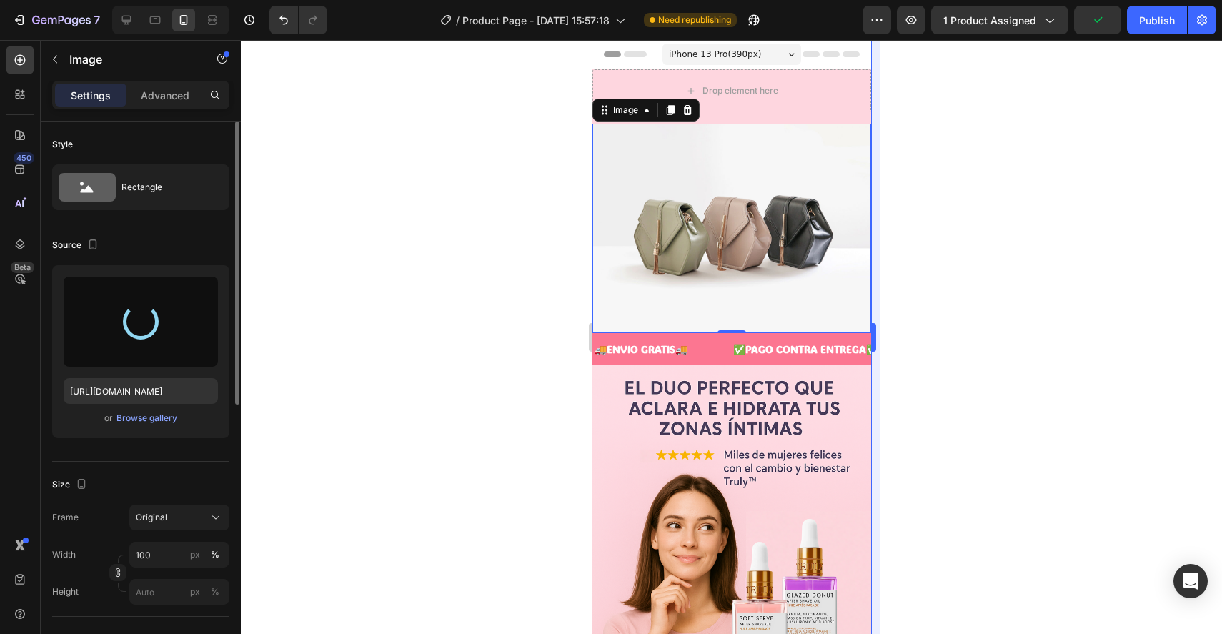
type input "[URL][DOMAIN_NAME]"
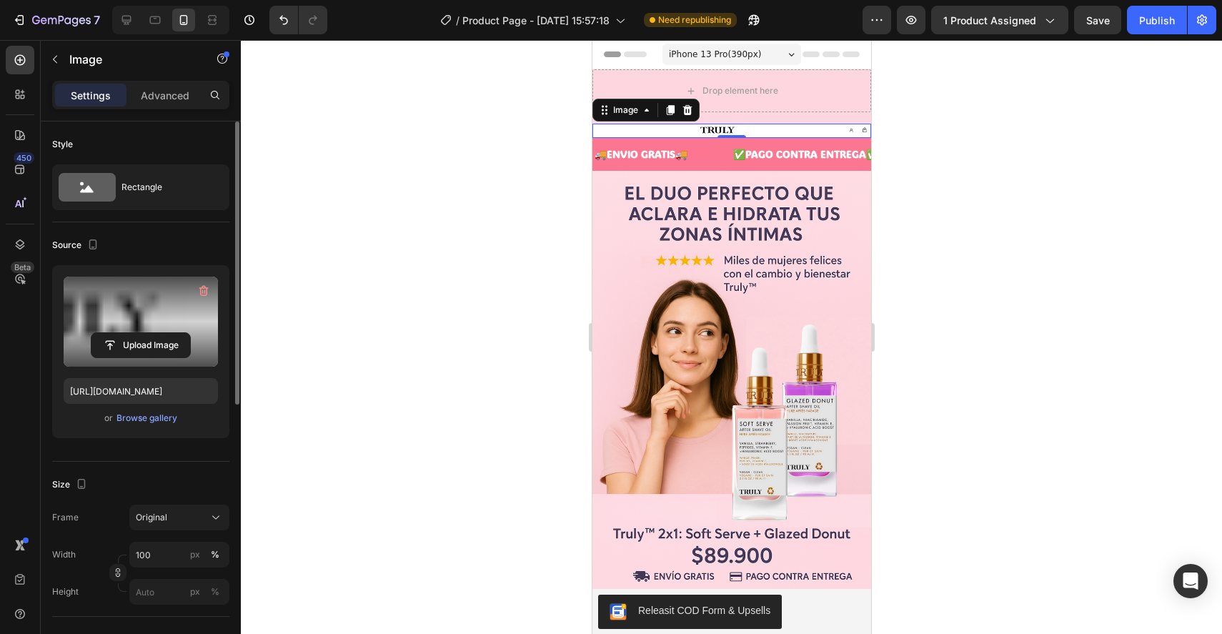
click at [963, 194] on div at bounding box center [731, 337] width 981 height 594
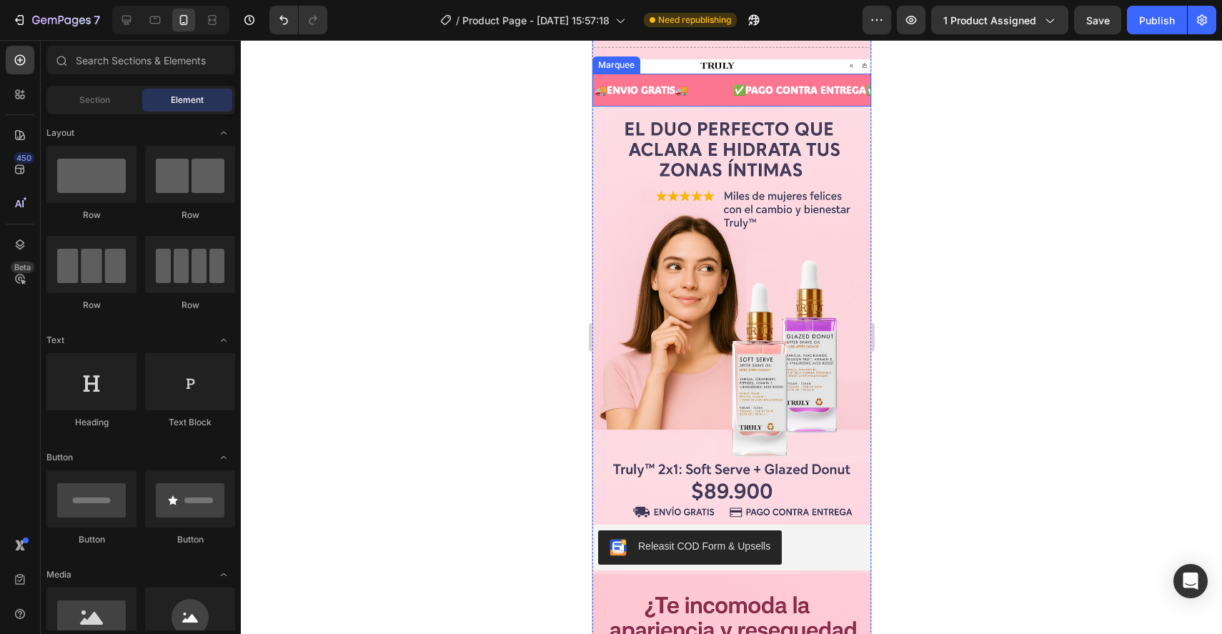
scroll to position [65, 0]
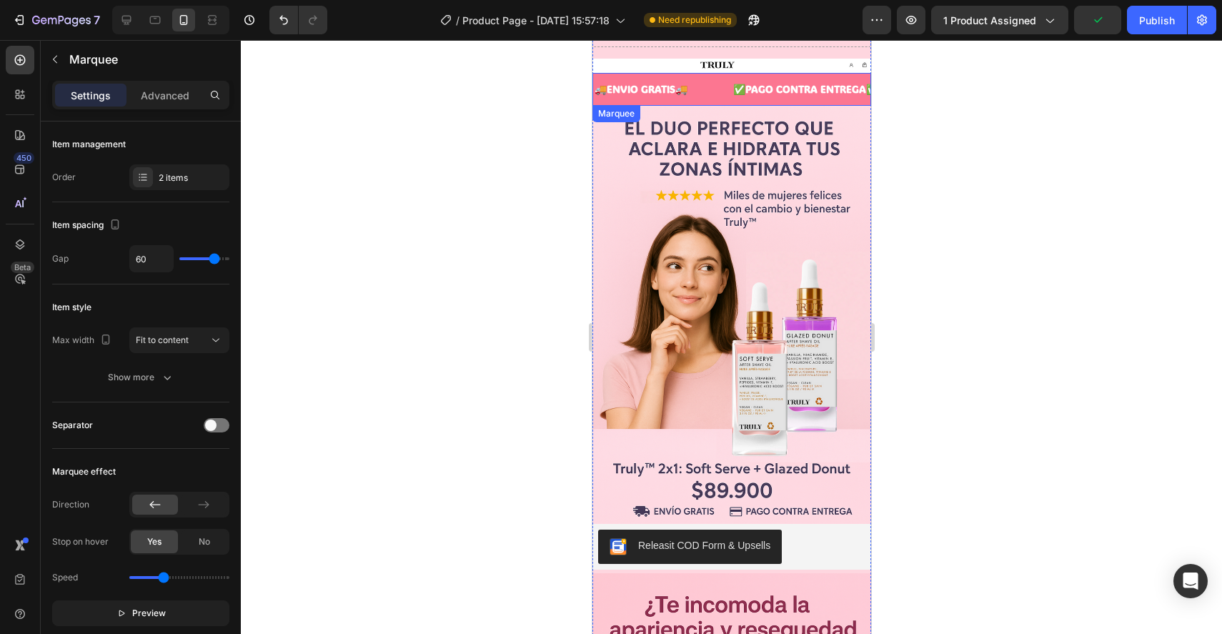
click at [705, 87] on div "🚚ENVIO GRATIS🚚 Text Block" at bounding box center [661, 89] width 139 height 32
click at [702, 81] on div "🚚ENVIO GRATIS🚚 Text Block" at bounding box center [661, 89] width 139 height 32
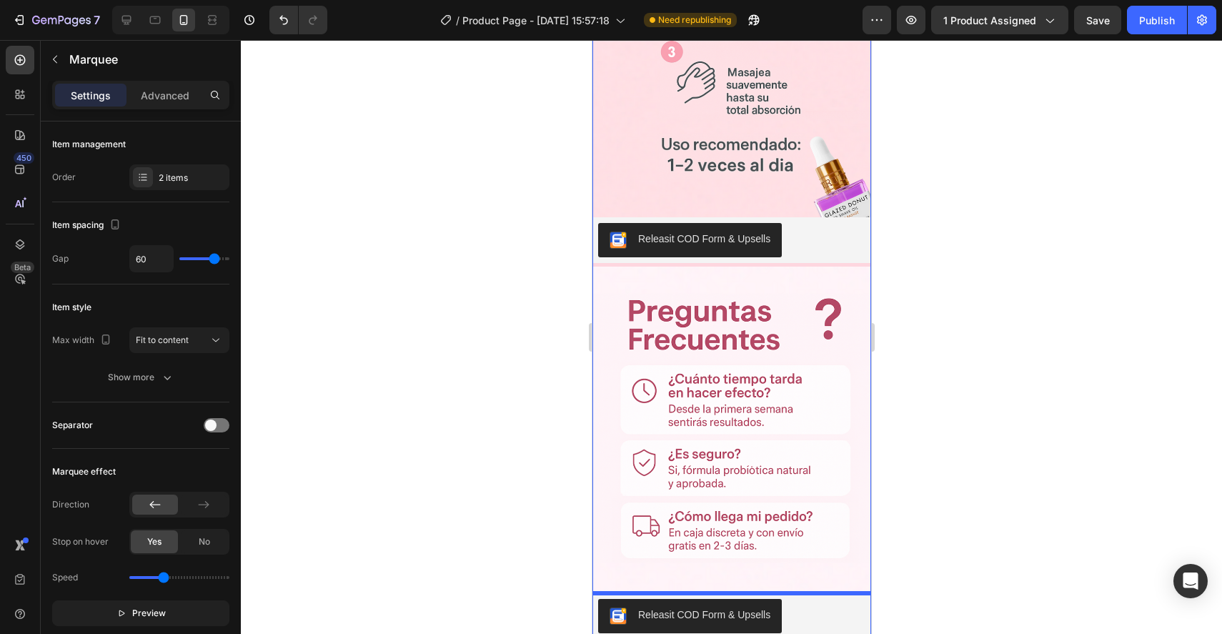
scroll to position [3453, 0]
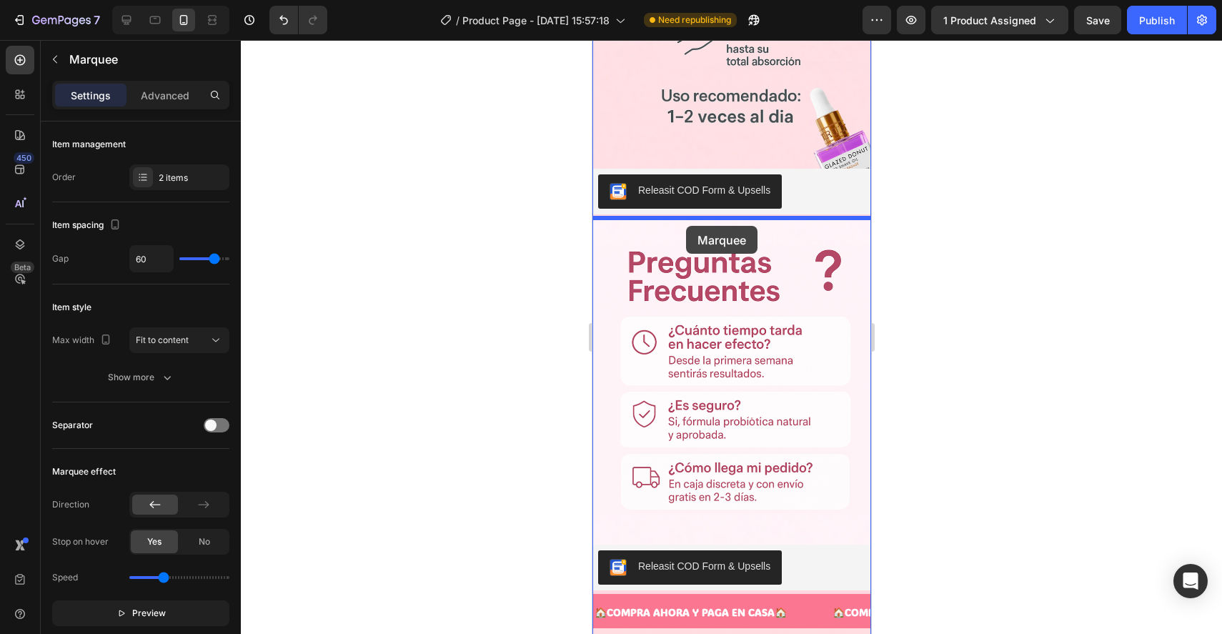
drag, startPoint x: 700, startPoint y: 82, endPoint x: 685, endPoint y: 226, distance: 144.4
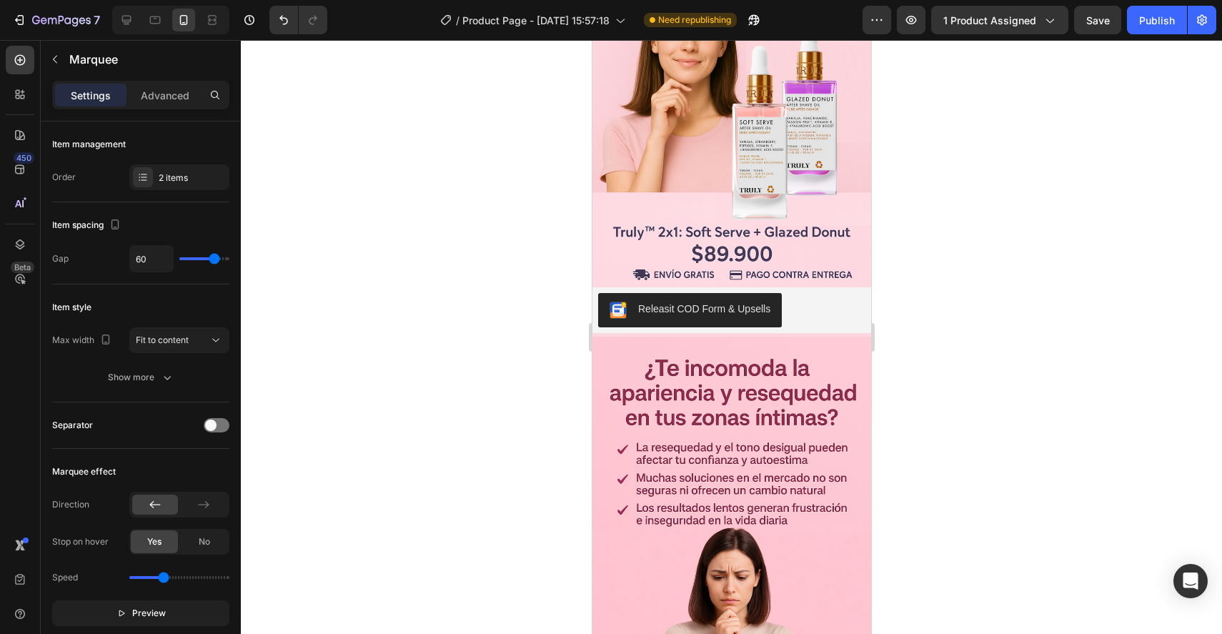
scroll to position [0, 0]
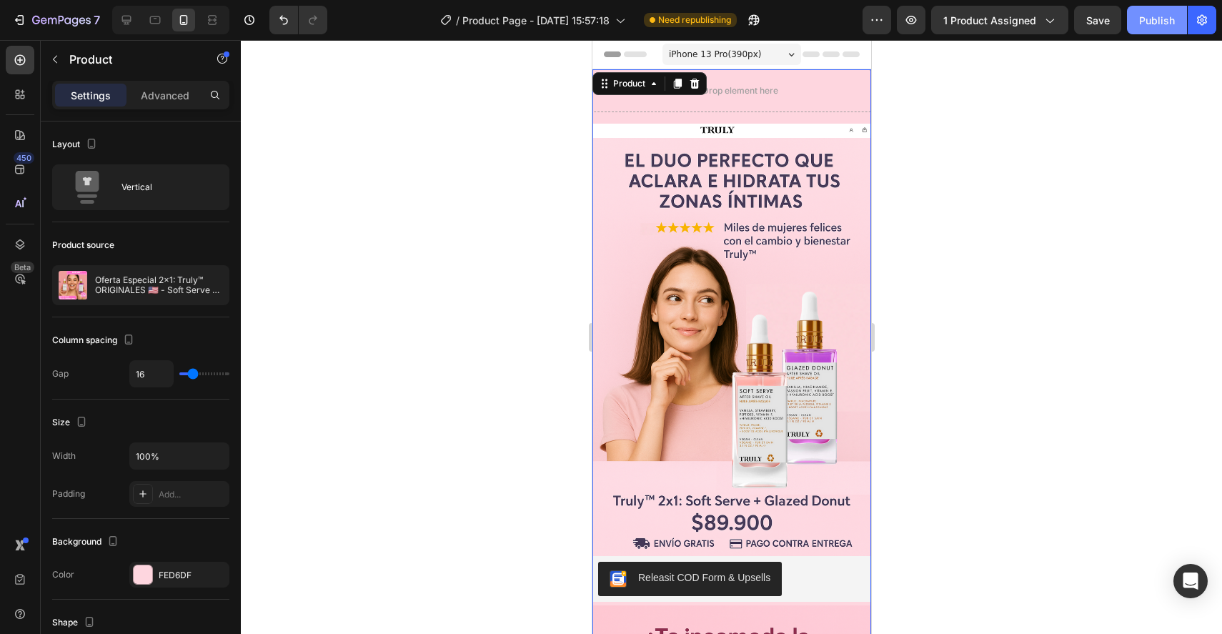
click at [1170, 25] on div "Publish" at bounding box center [1157, 20] width 36 height 15
click at [637, 132] on img at bounding box center [731, 131] width 279 height 14
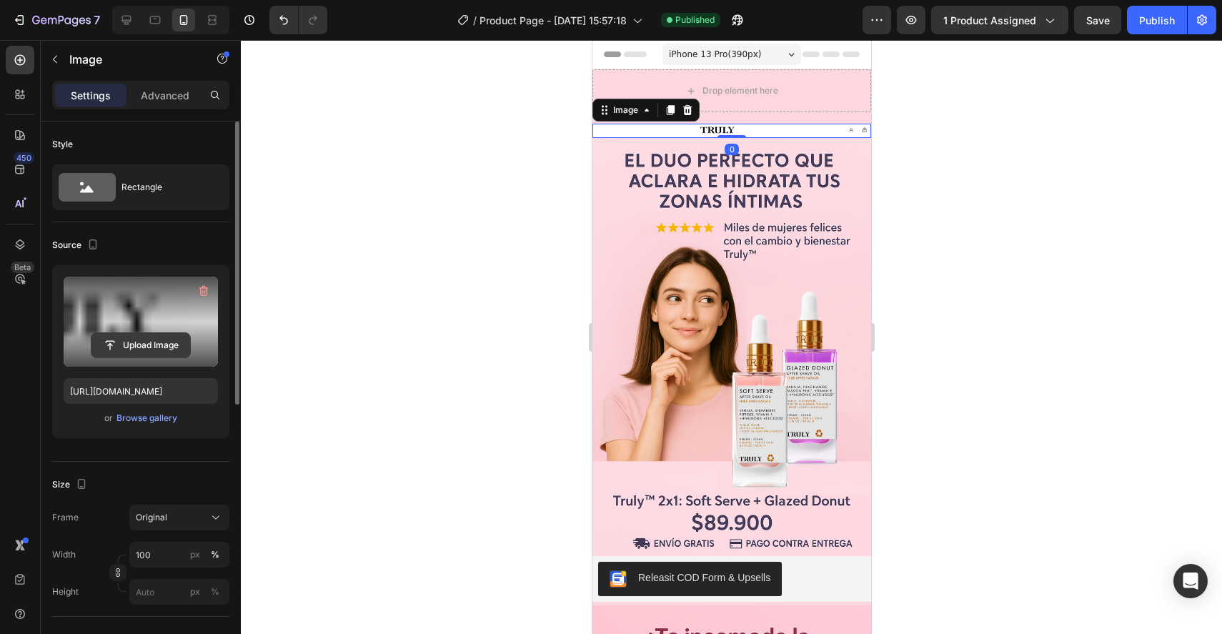
click at [142, 338] on input "file" at bounding box center [140, 345] width 99 height 24
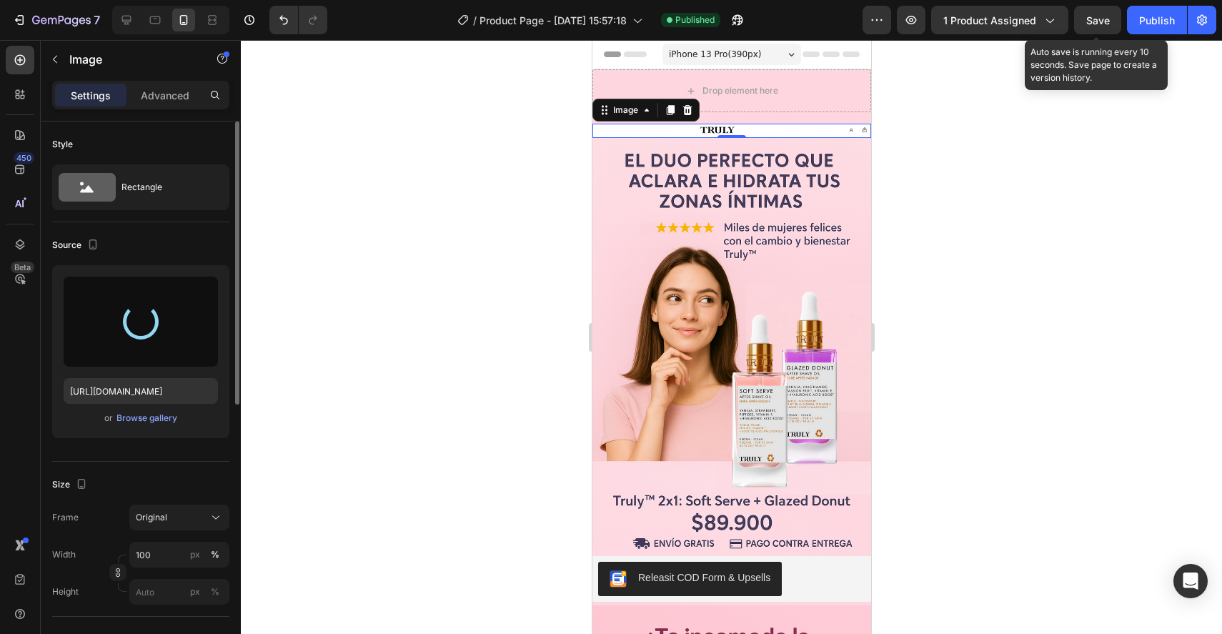
type input "[URL][DOMAIN_NAME]"
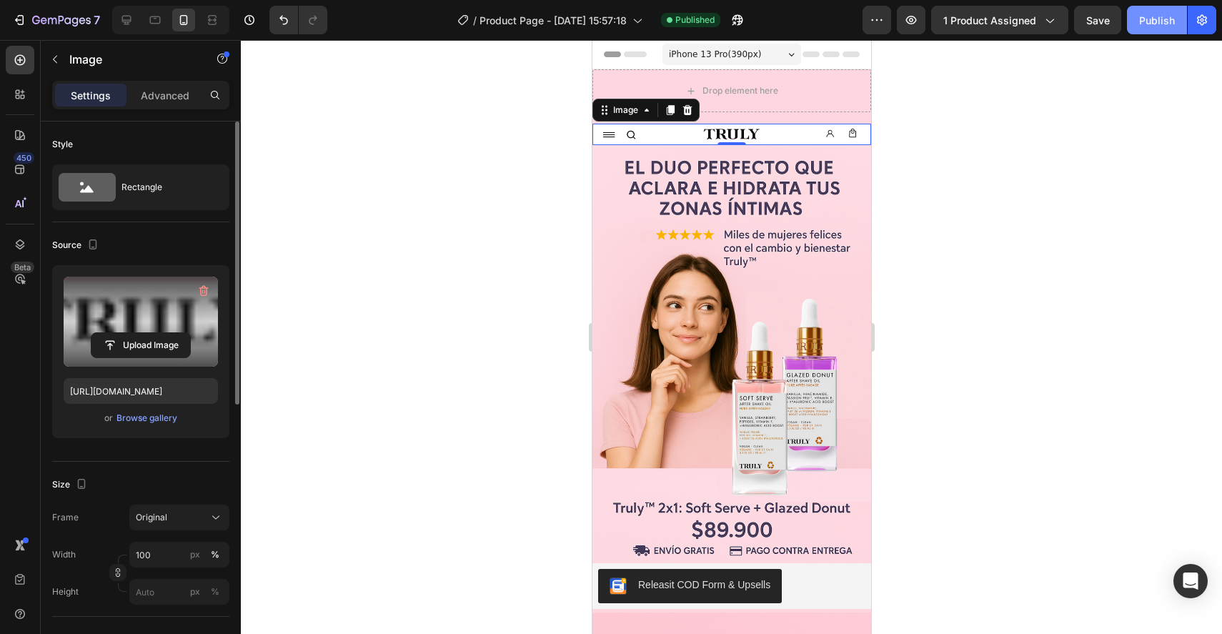
click at [1148, 26] on div "Publish" at bounding box center [1157, 20] width 36 height 15
click at [166, 104] on div "Advanced" at bounding box center [164, 95] width 71 height 23
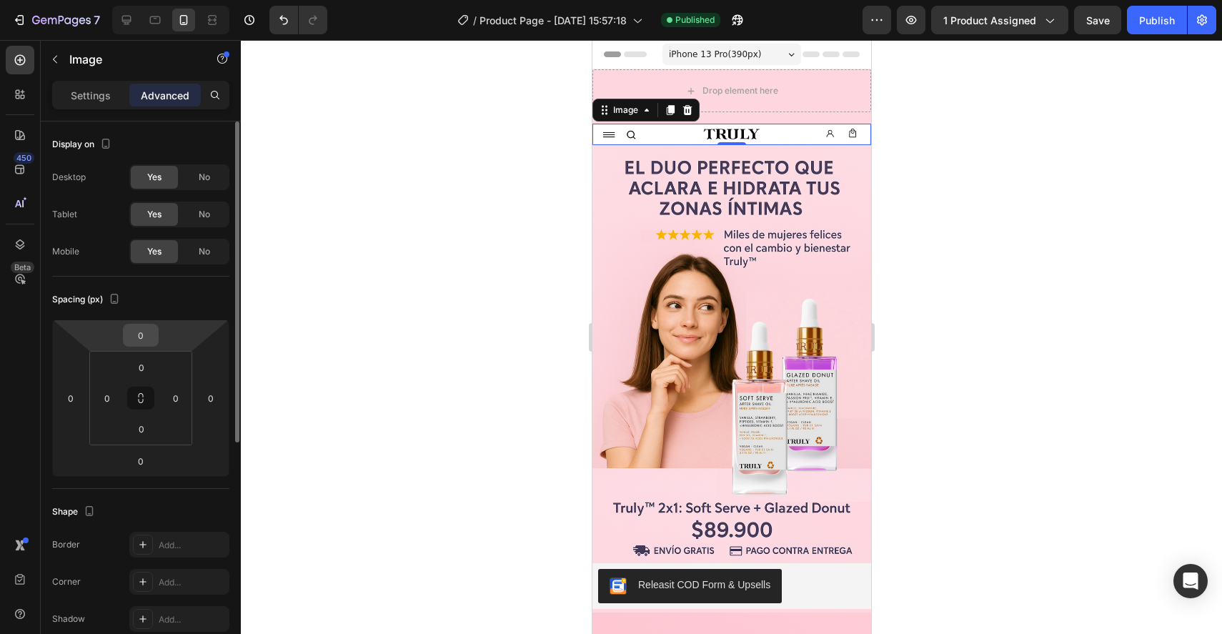
click at [147, 335] on input "0" at bounding box center [141, 334] width 29 height 21
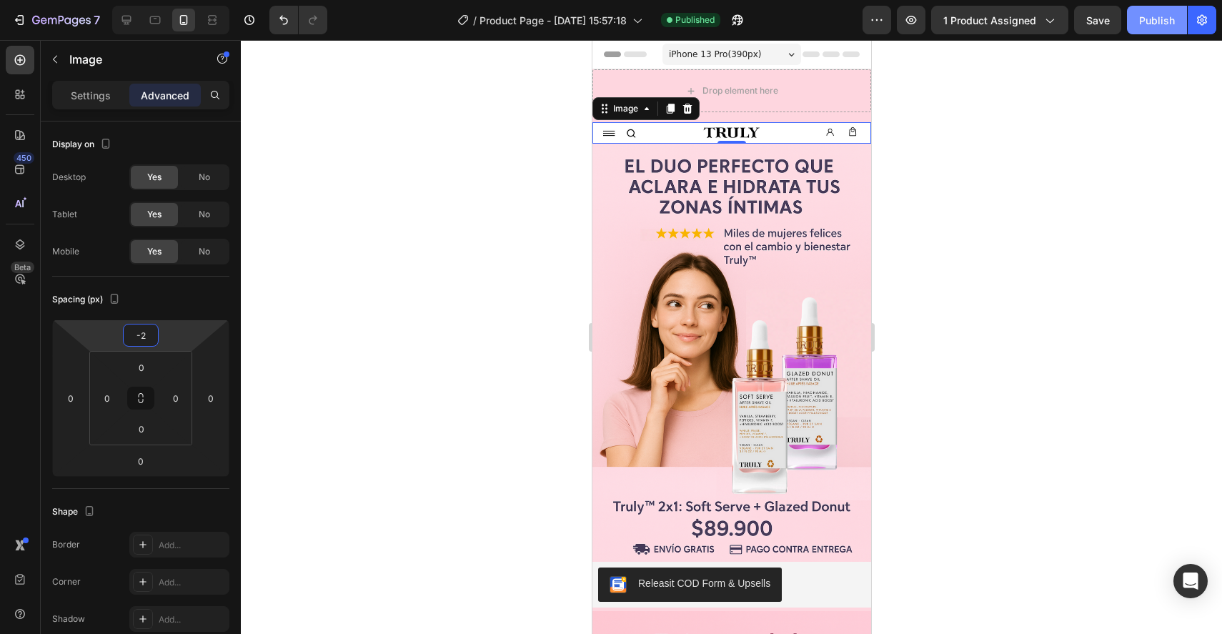
type input "-2"
click at [1159, 26] on div "Publish" at bounding box center [1157, 20] width 36 height 15
